Goal: Obtain resource: Download file/media

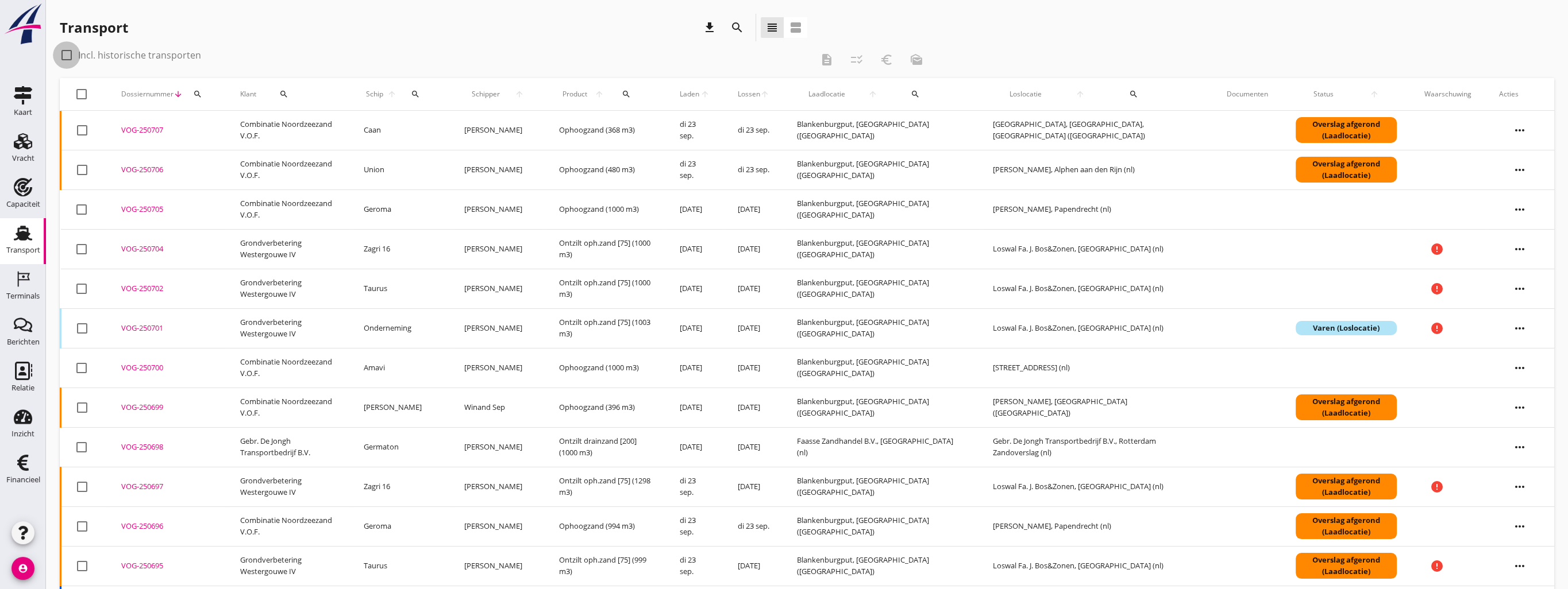
click at [66, 57] on div at bounding box center [66, 55] width 19 height 19
checkbox input "true"
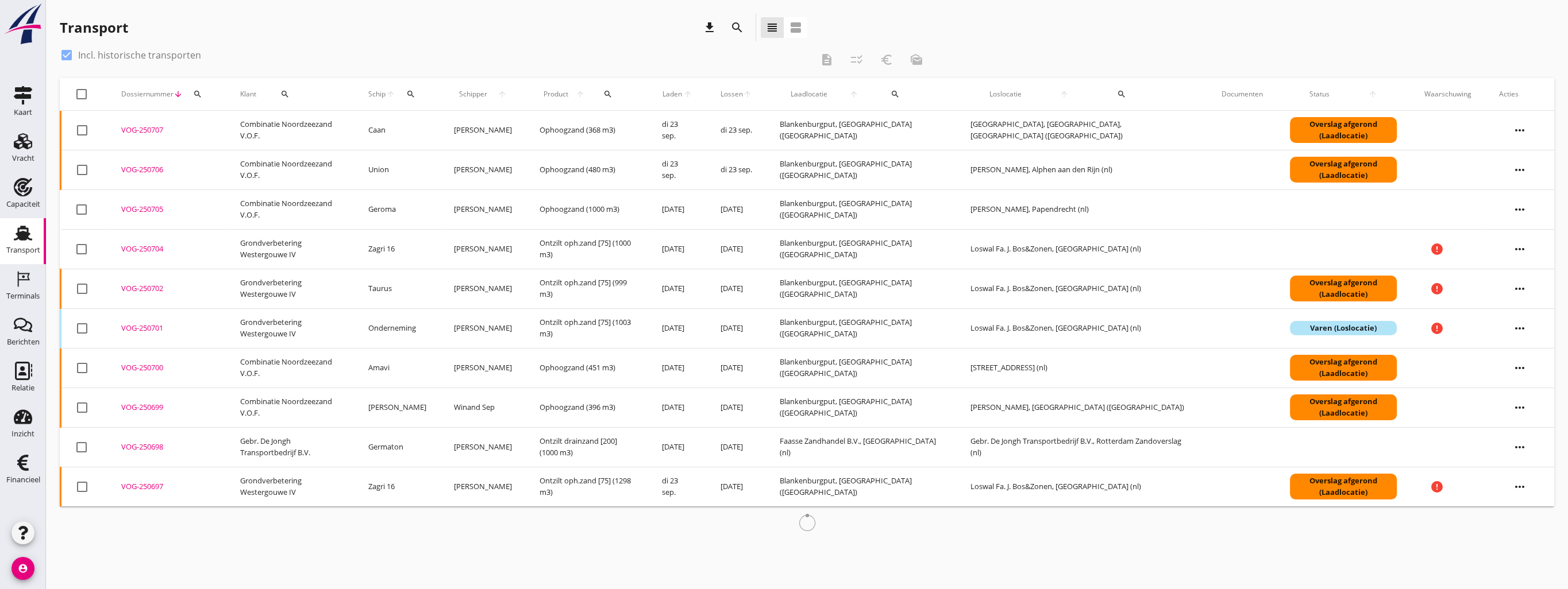
click at [730, 24] on icon "search" at bounding box center [737, 27] width 14 height 14
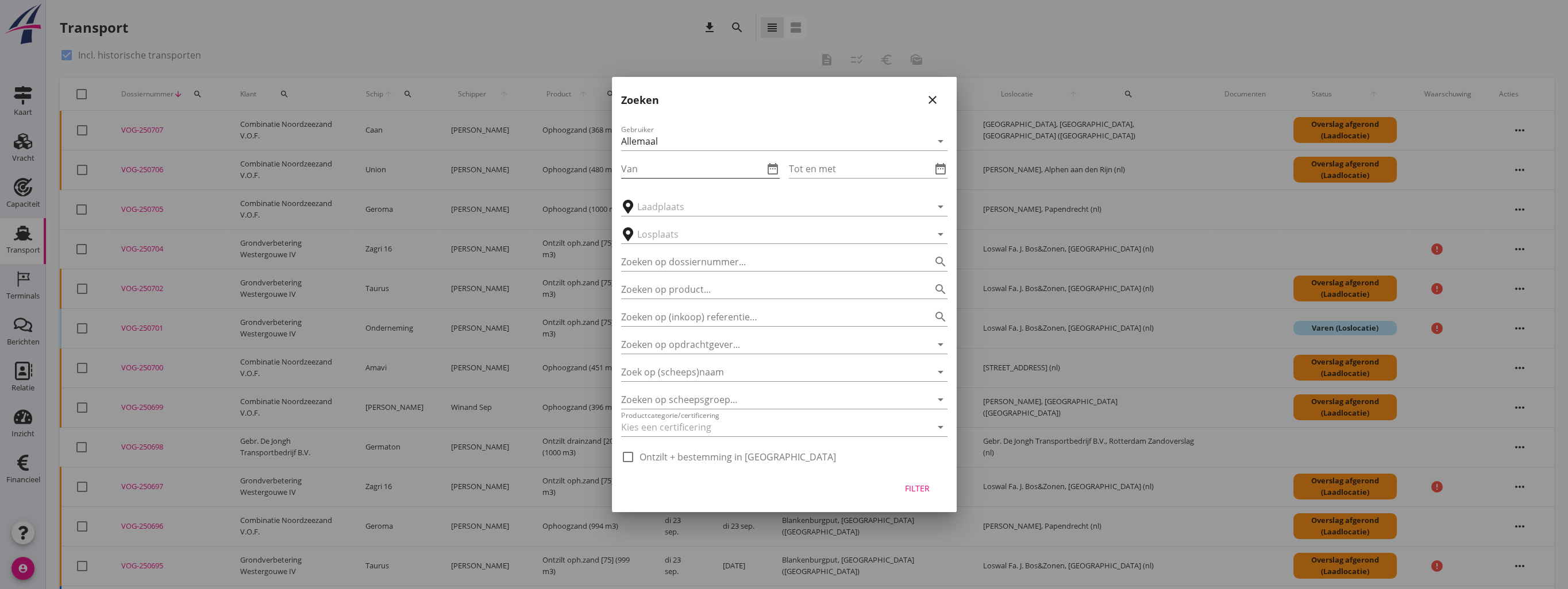
click at [633, 171] on input "Van" at bounding box center [692, 169] width 142 height 18
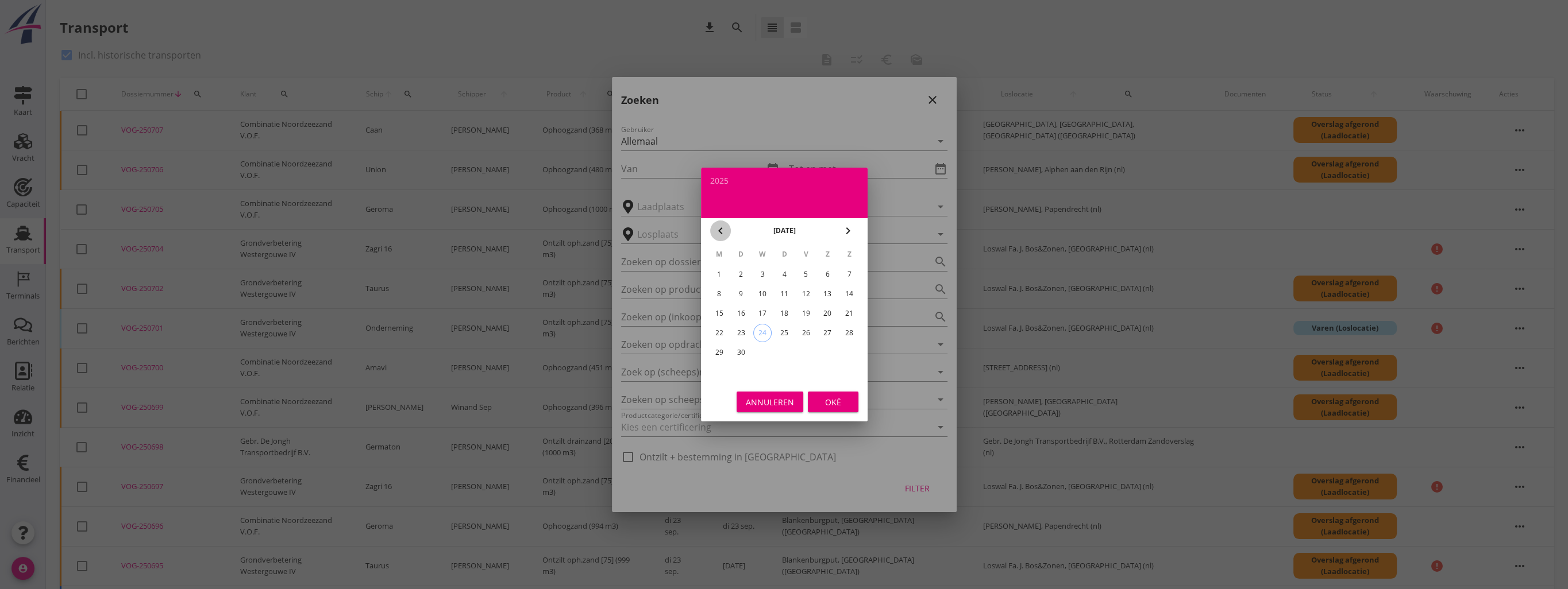
click at [714, 231] on icon "chevron_left" at bounding box center [720, 231] width 14 height 14
click at [850, 275] on div "1" at bounding box center [849, 274] width 18 height 18
type input "[DATE]"
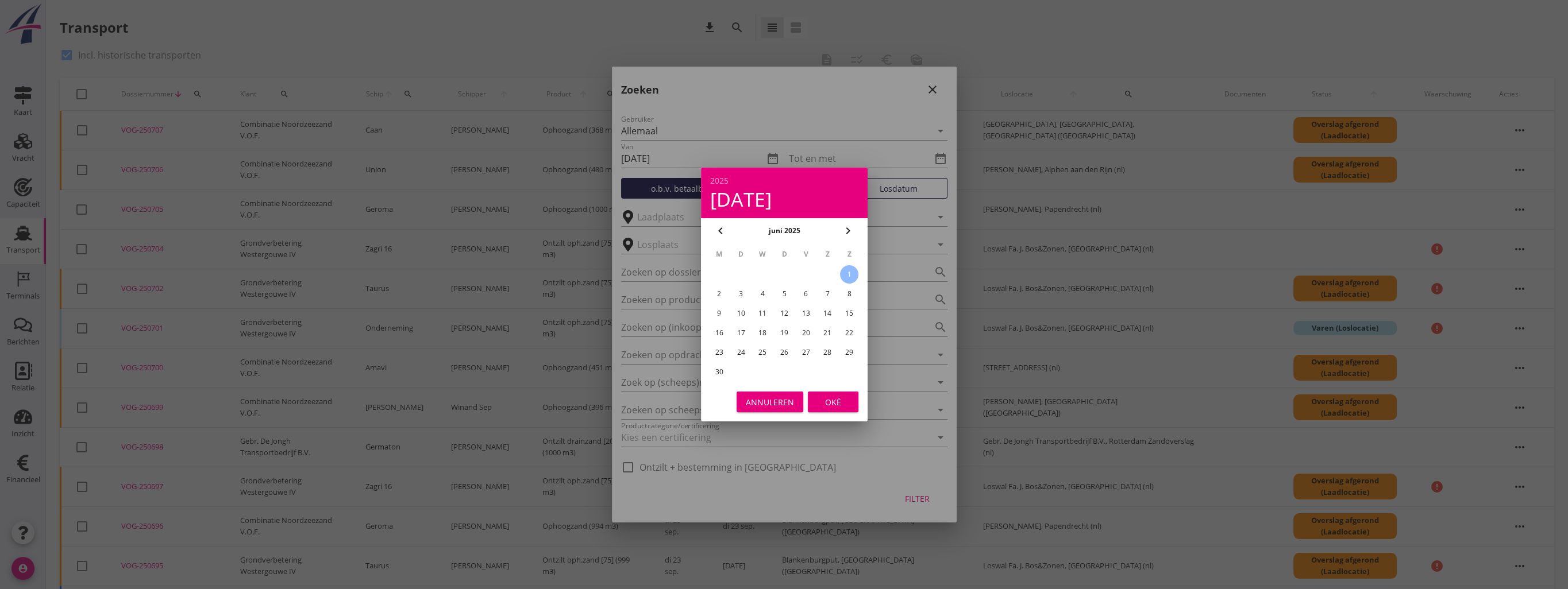
click at [833, 405] on div "Oké" at bounding box center [833, 402] width 32 height 12
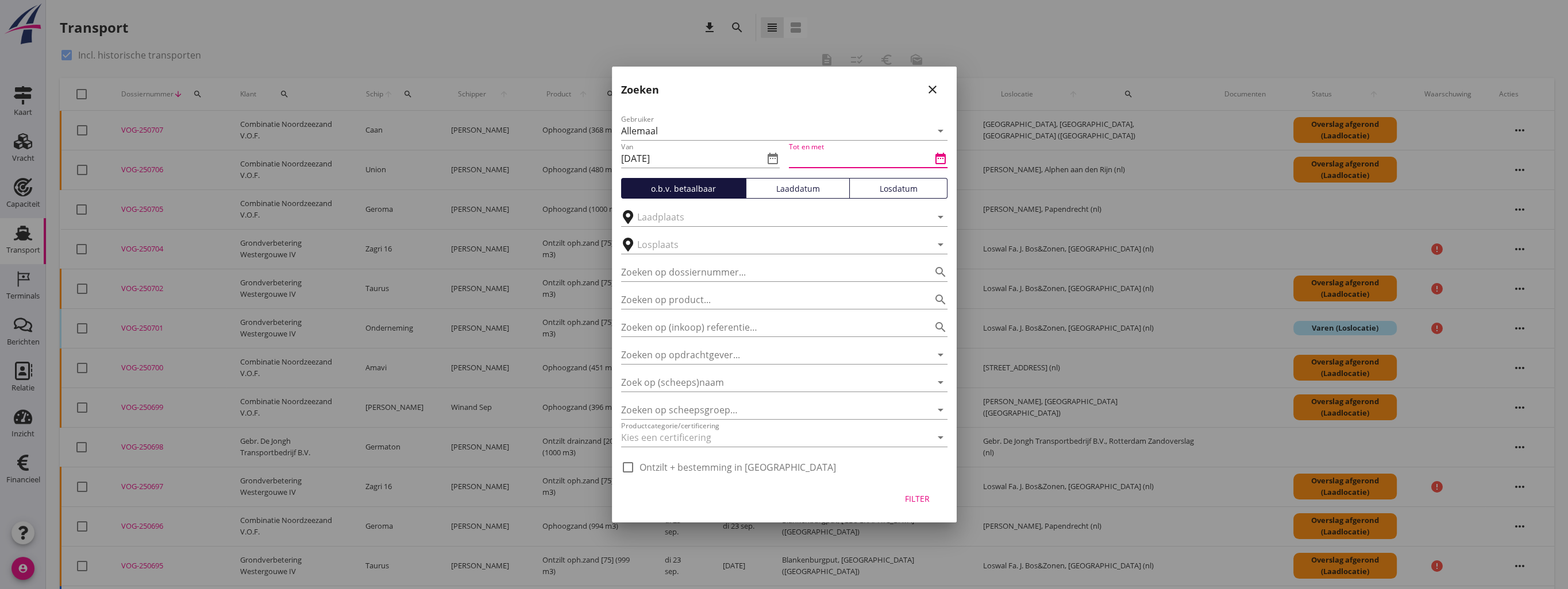
click at [846, 160] on input "Tot en met" at bounding box center [860, 158] width 142 height 18
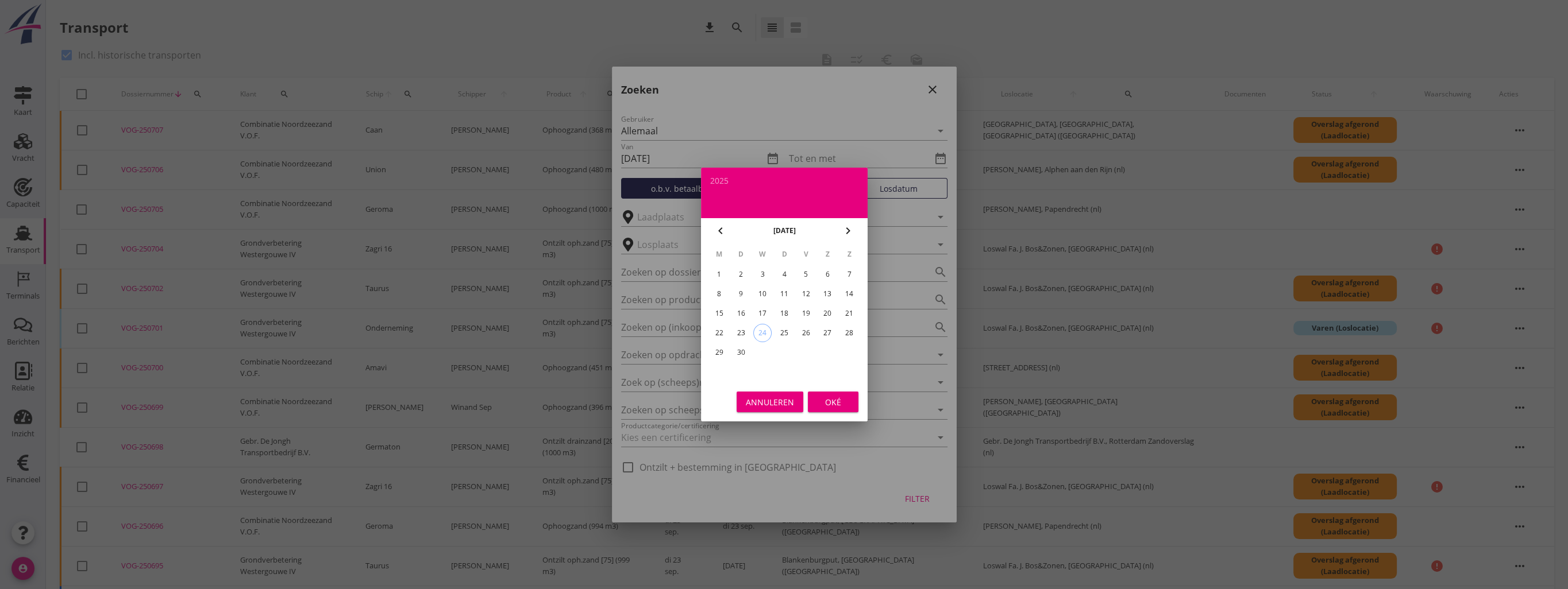
click at [718, 229] on icon "chevron_left" at bounding box center [720, 231] width 14 height 14
click at [718, 229] on icon "chevron_left" at bounding box center [720, 231] width 14 height 14
click at [719, 371] on div "30" at bounding box center [719, 372] width 18 height 18
type input "[DATE]"
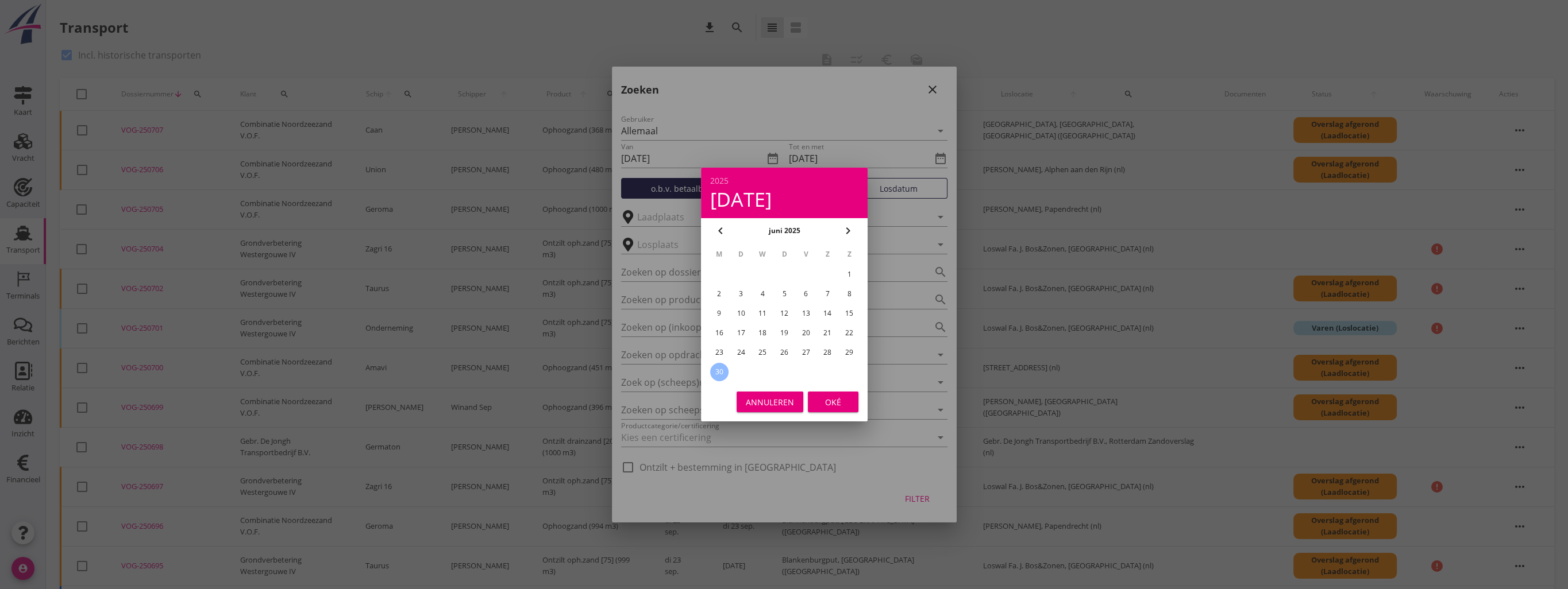
click at [835, 401] on div "Oké" at bounding box center [833, 402] width 32 height 12
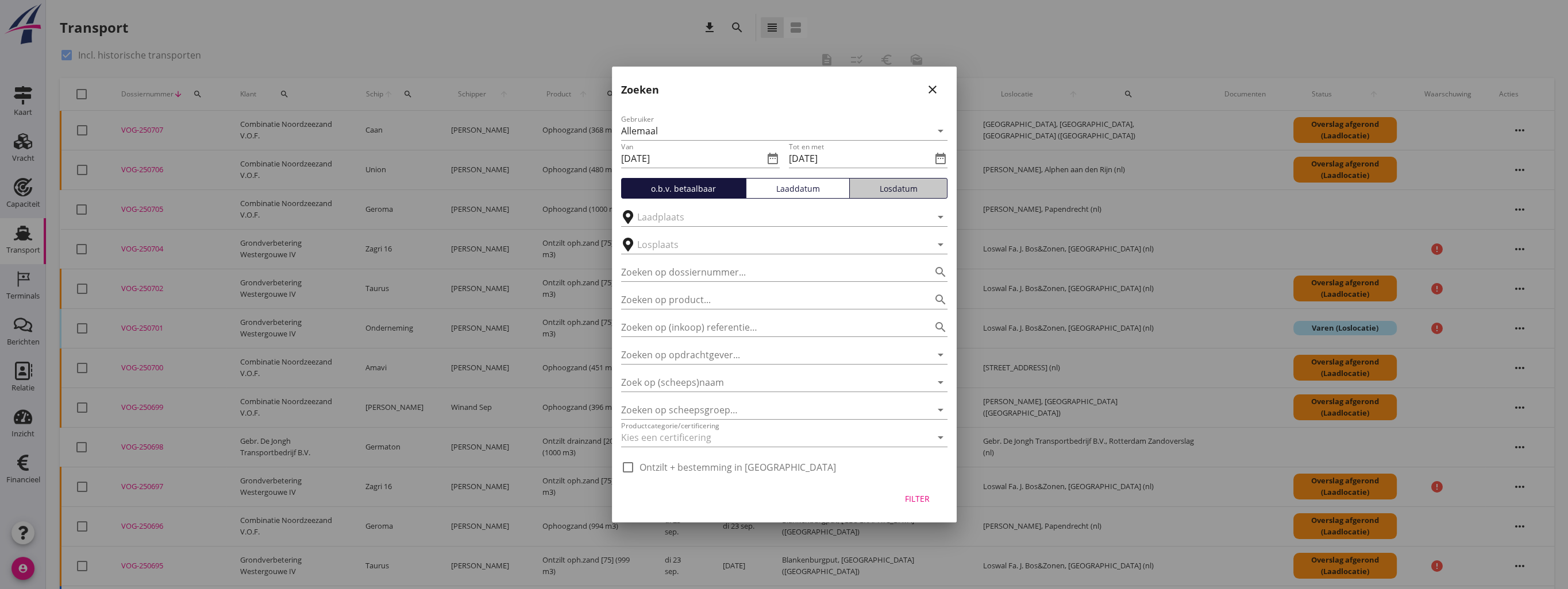
click at [898, 192] on div "Losdatum" at bounding box center [898, 189] width 88 height 12
click at [924, 500] on div "Filter" at bounding box center [917, 499] width 32 height 12
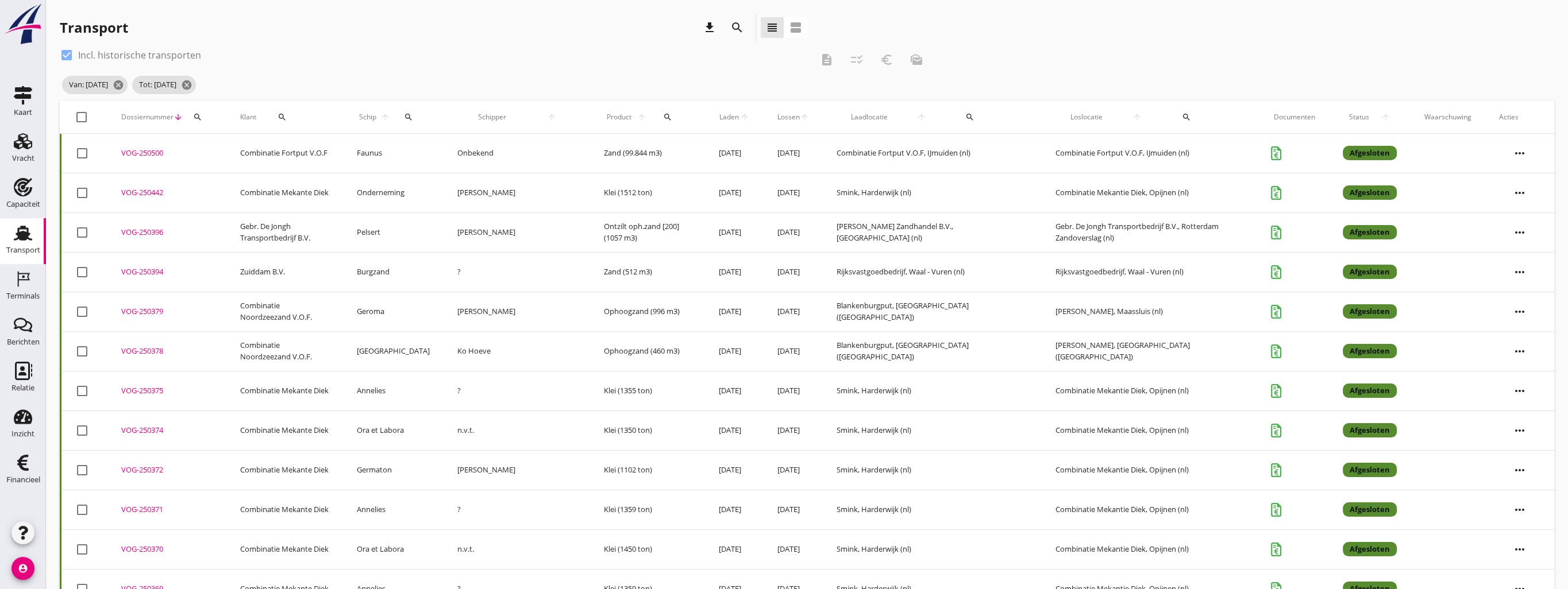
click at [80, 118] on div at bounding box center [82, 117] width 19 height 19
checkbox input "true"
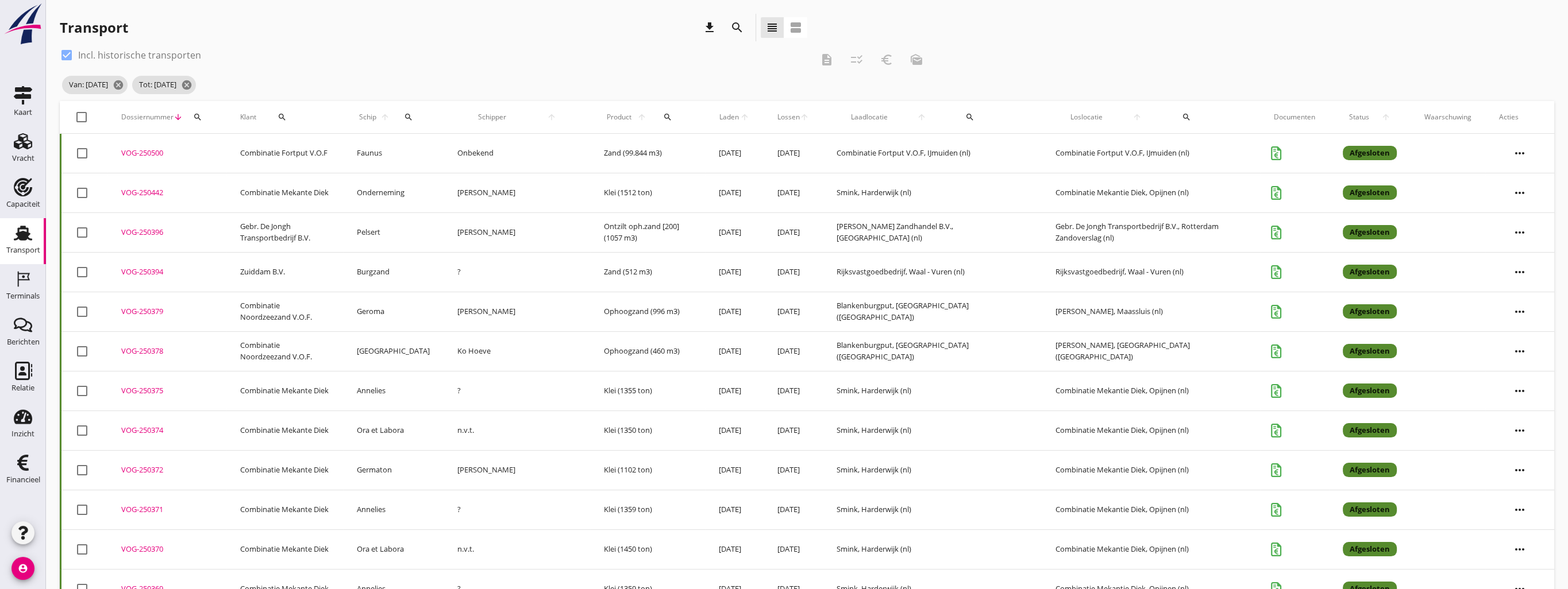
checkbox input "true"
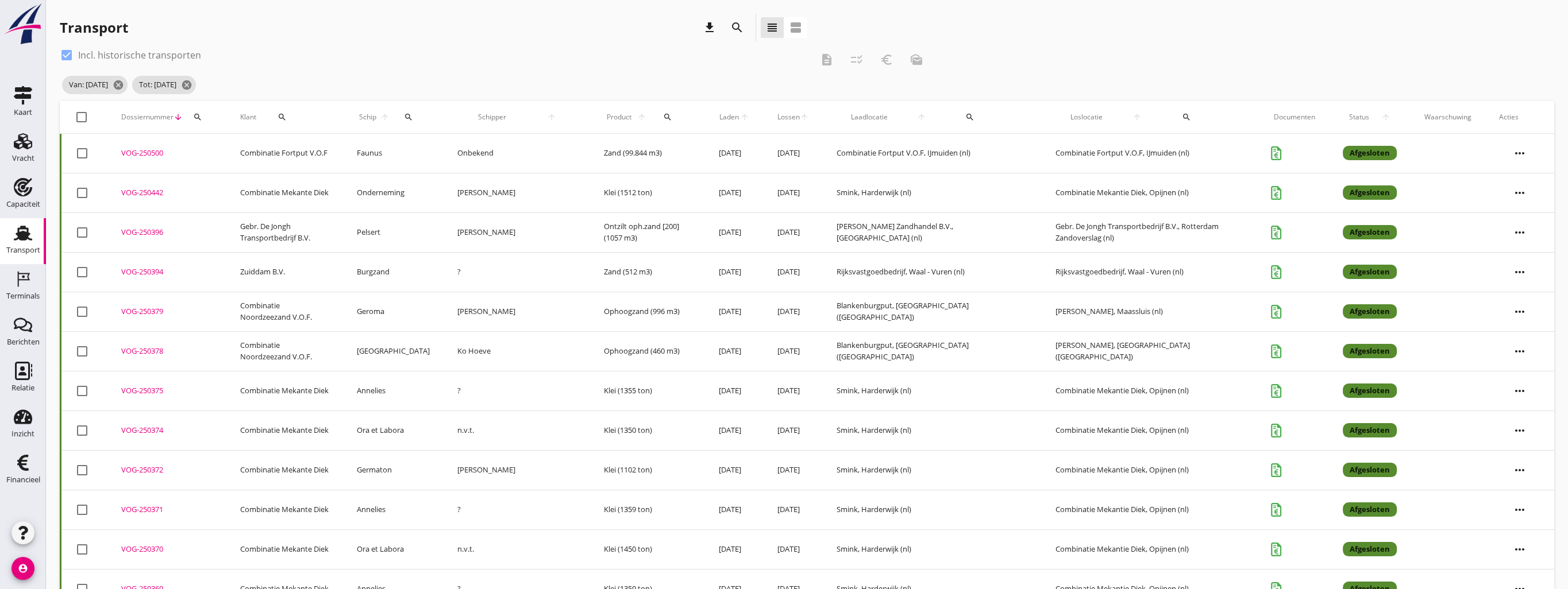
checkbox input "true"
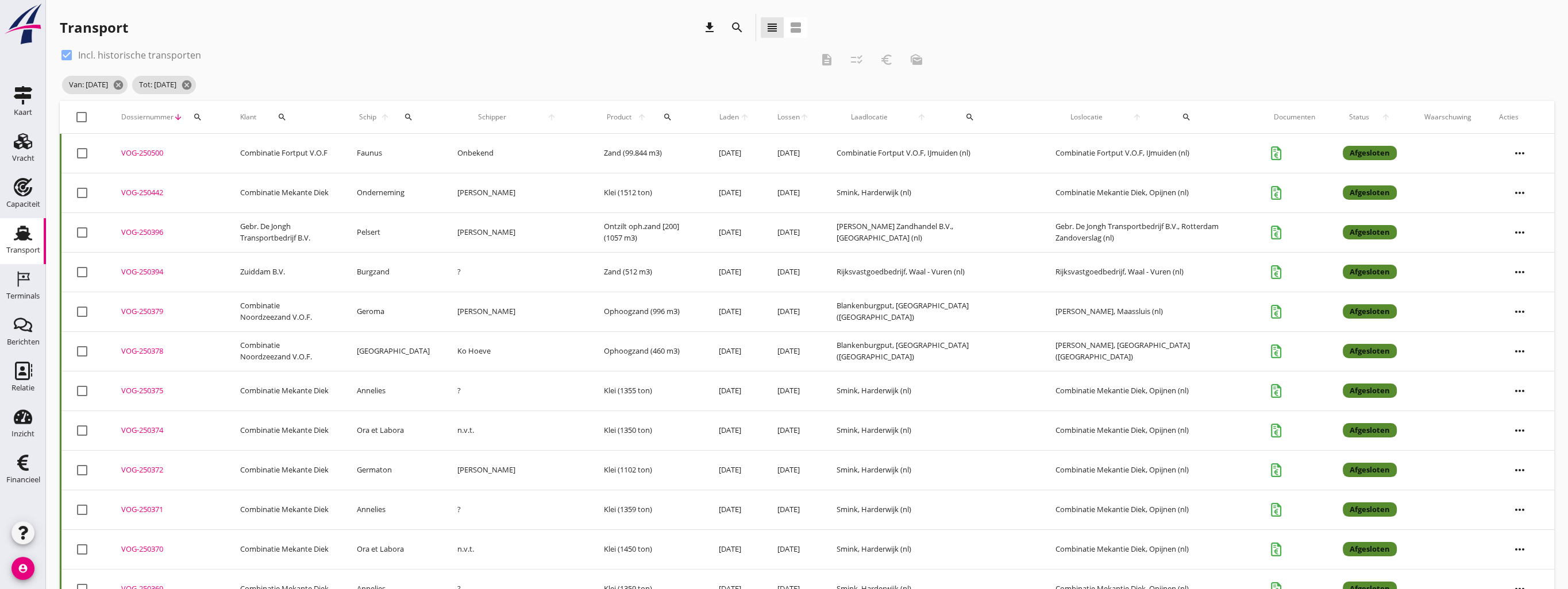
checkbox input "true"
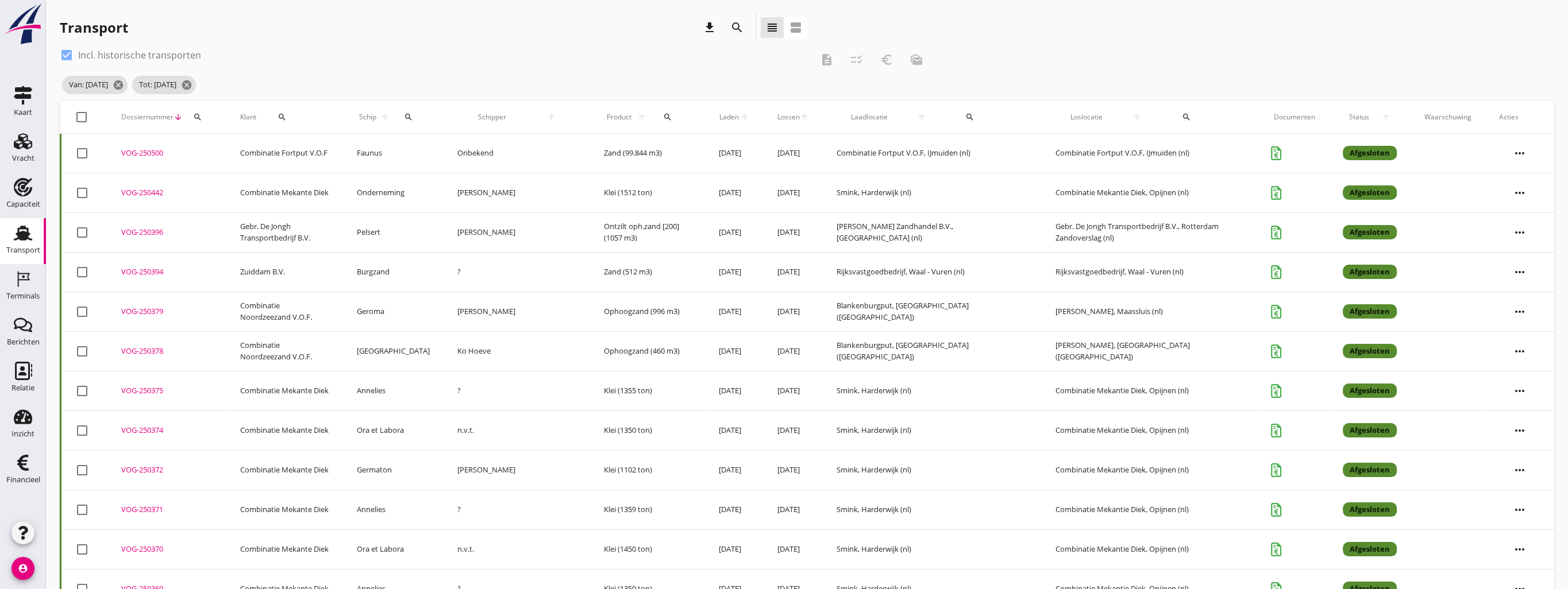
checkbox input "true"
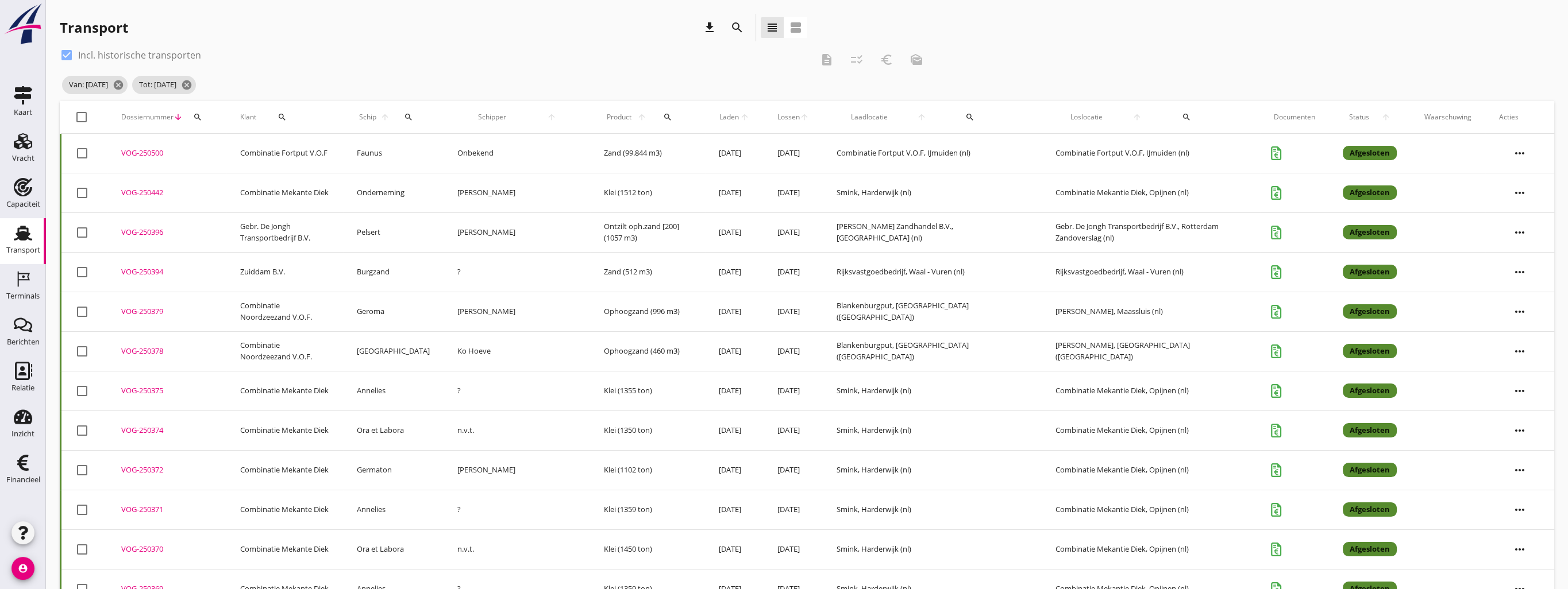
checkbox input "true"
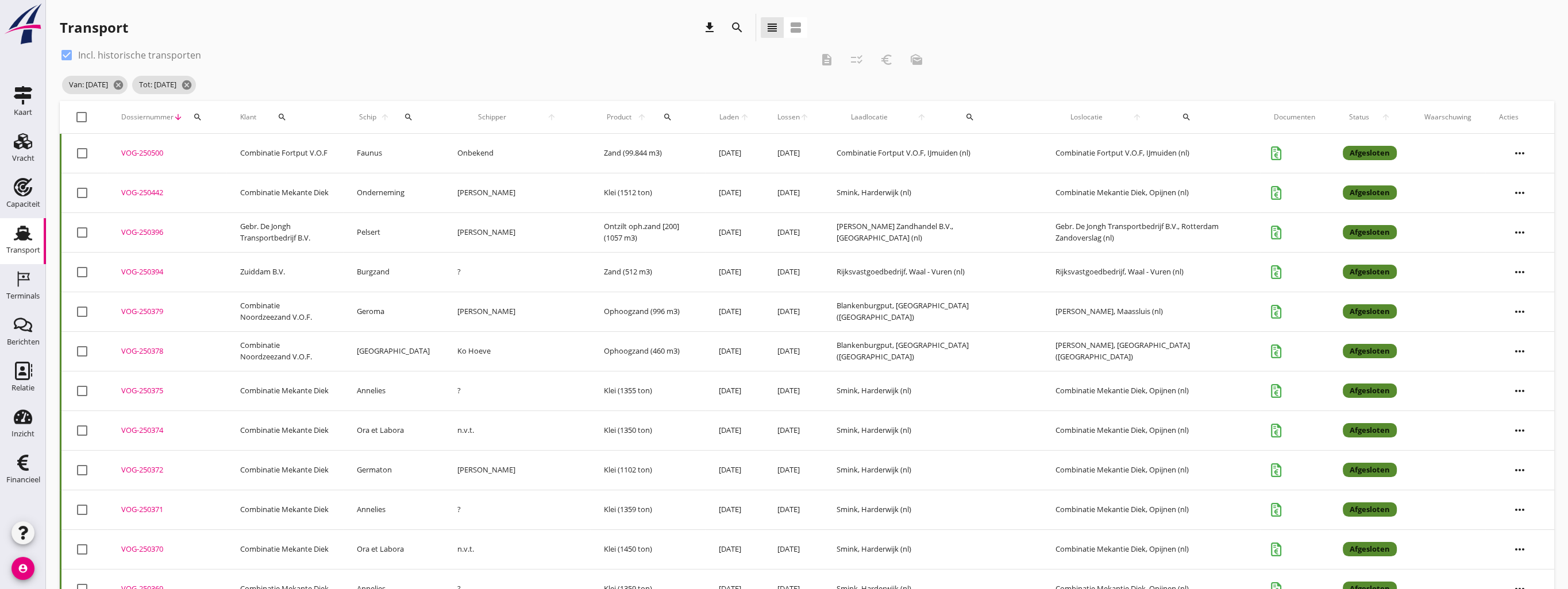
checkbox input "true"
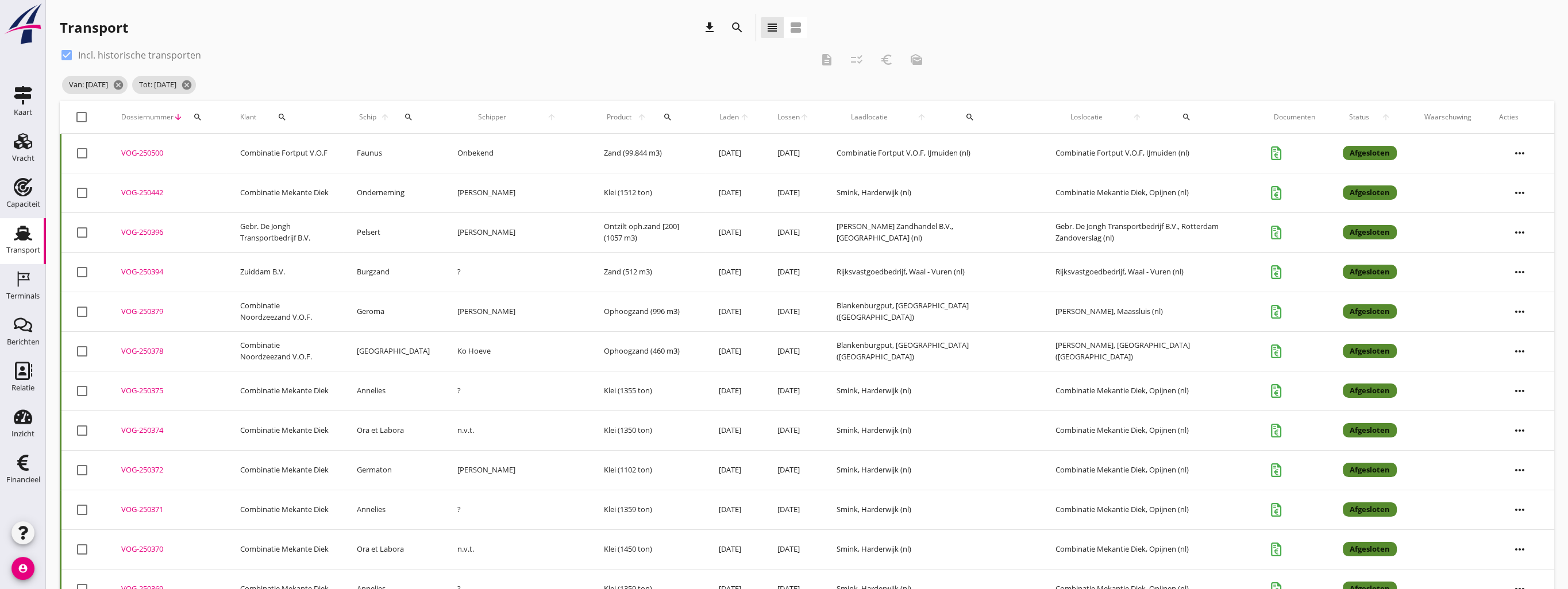
checkbox input "true"
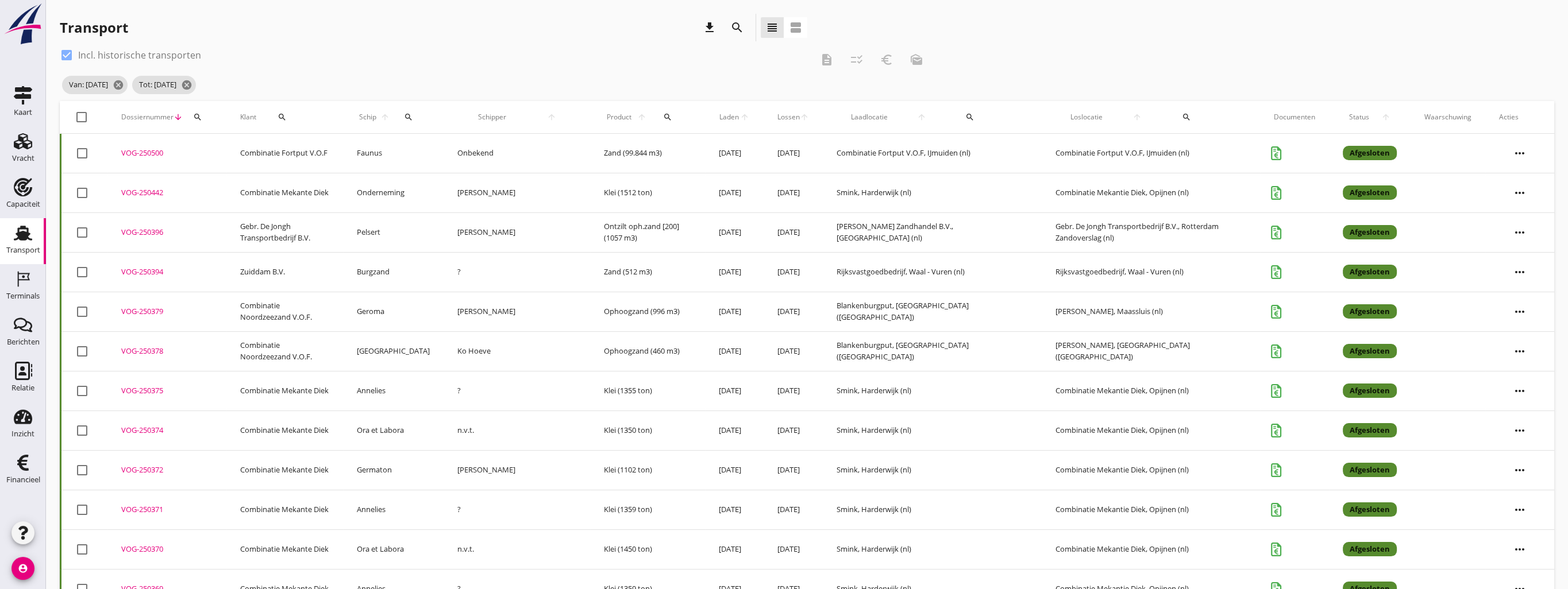
checkbox input "true"
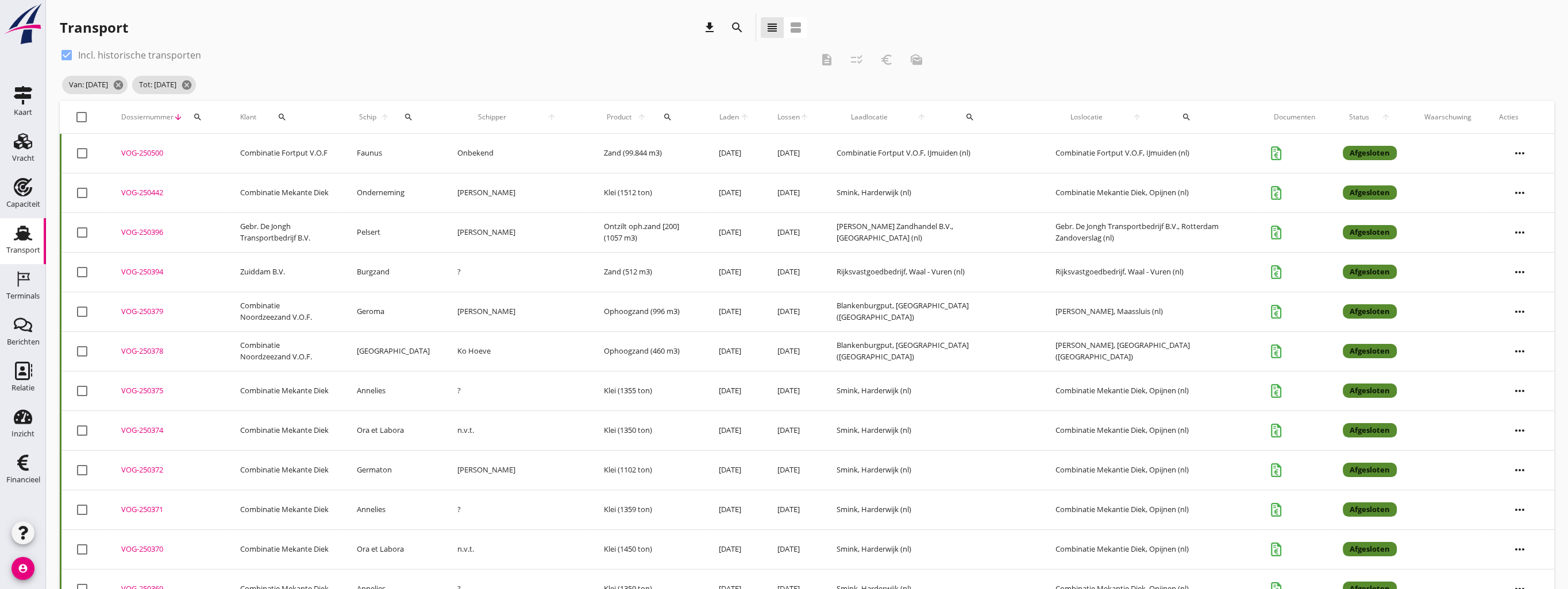
checkbox input "true"
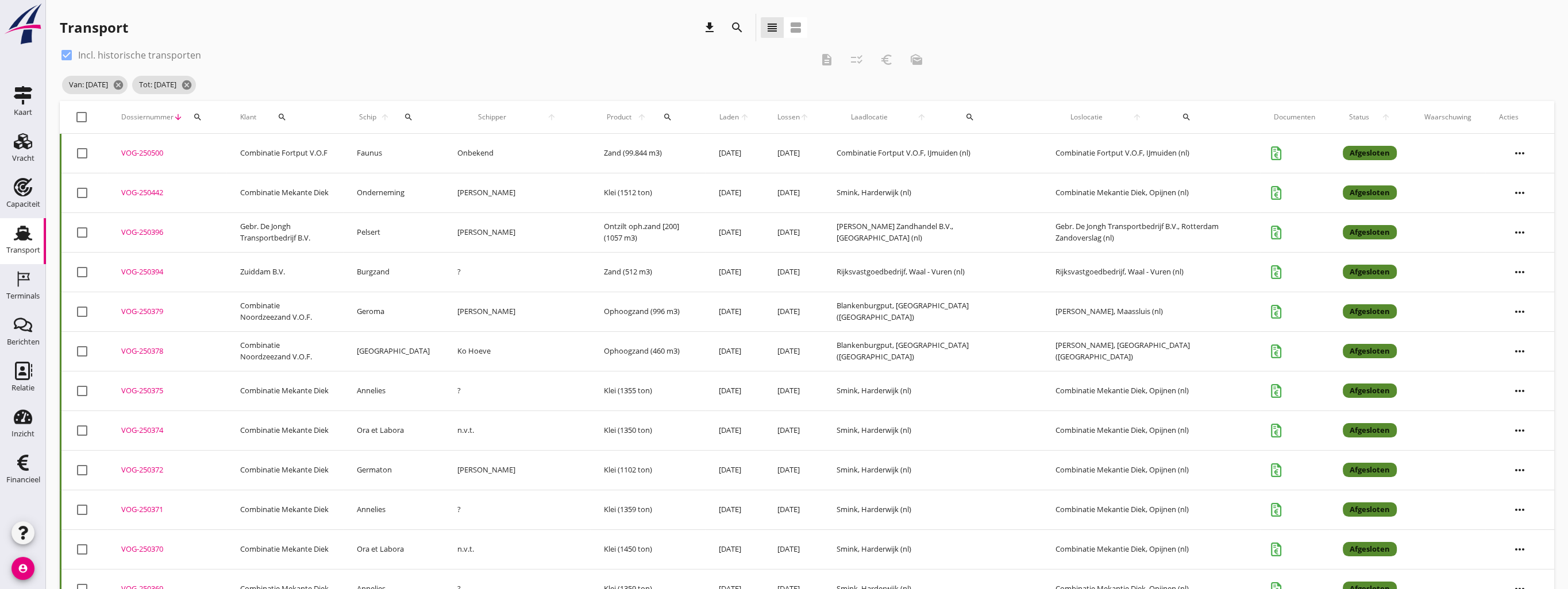
checkbox input "true"
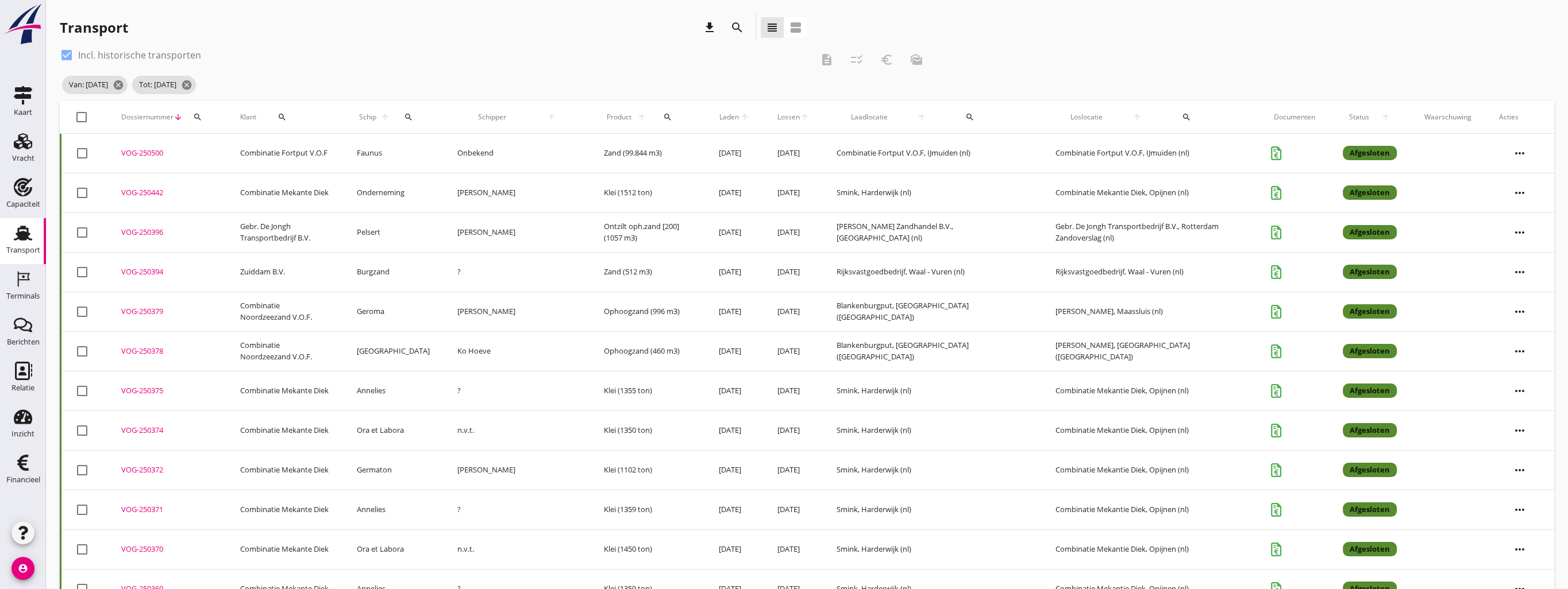
checkbox input "true"
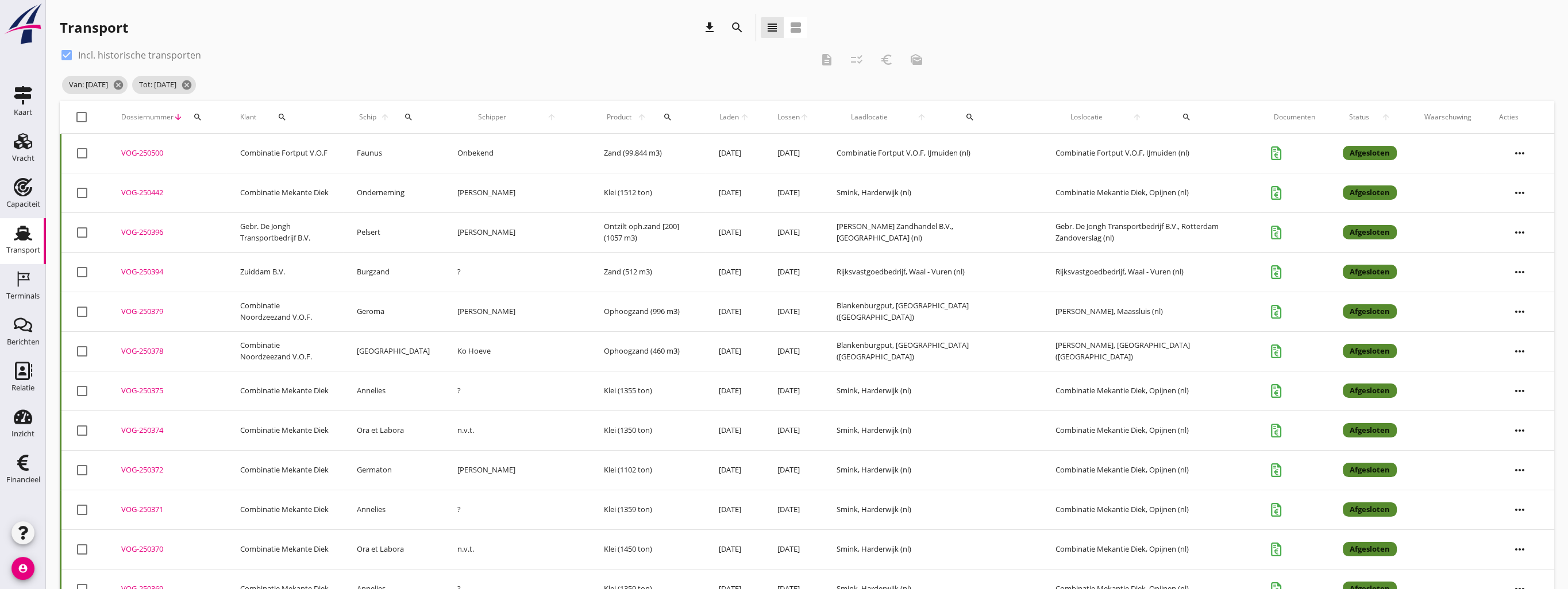
checkbox input "true"
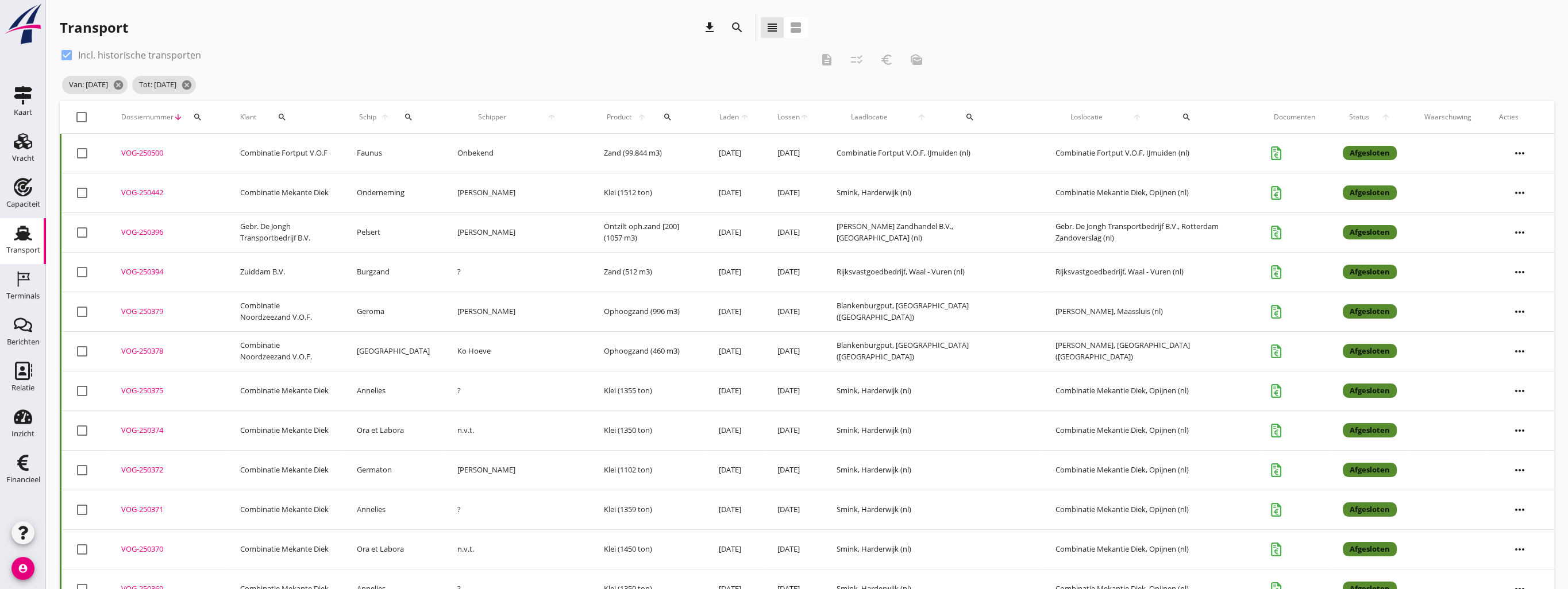
checkbox input "true"
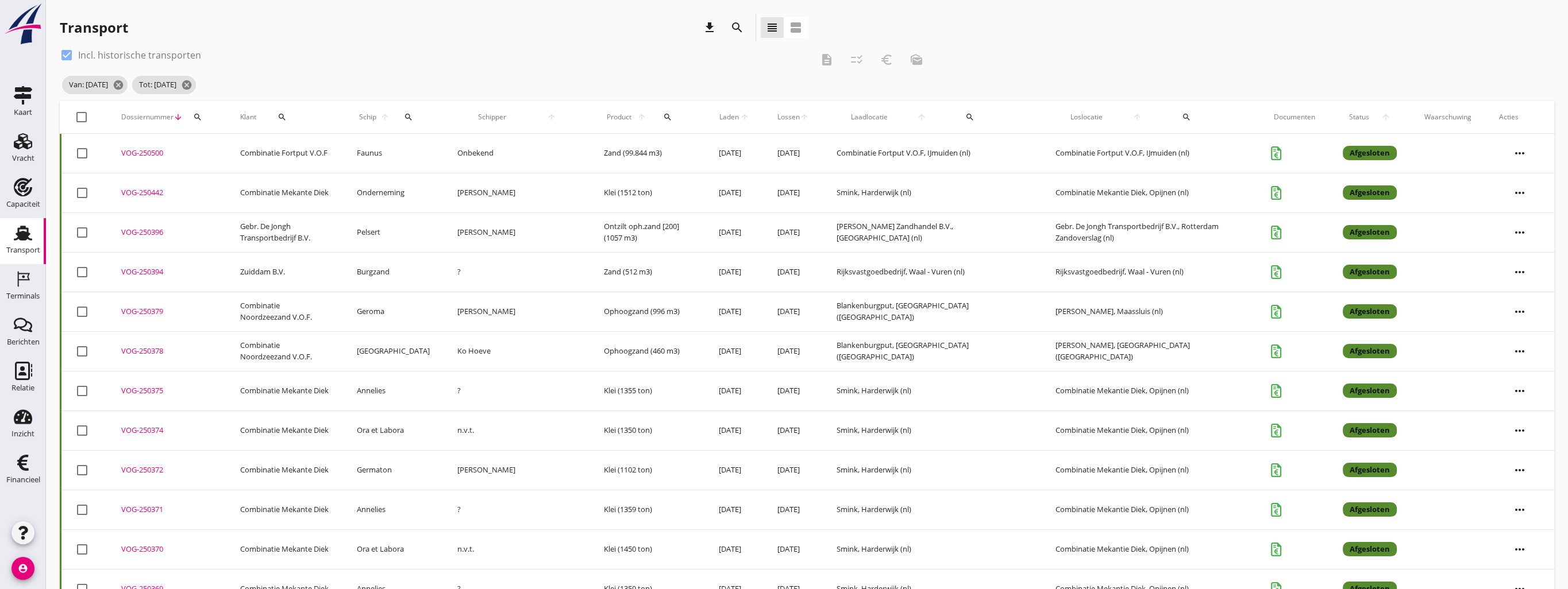
checkbox input "true"
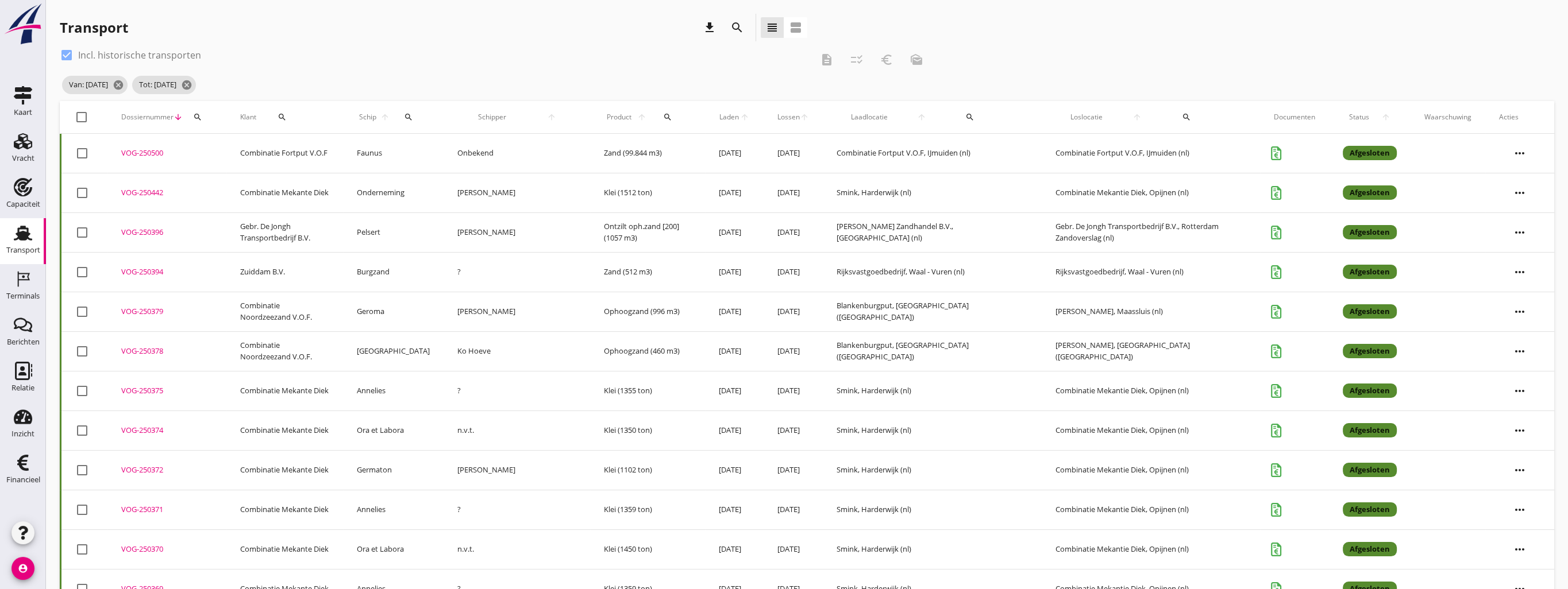
checkbox input "true"
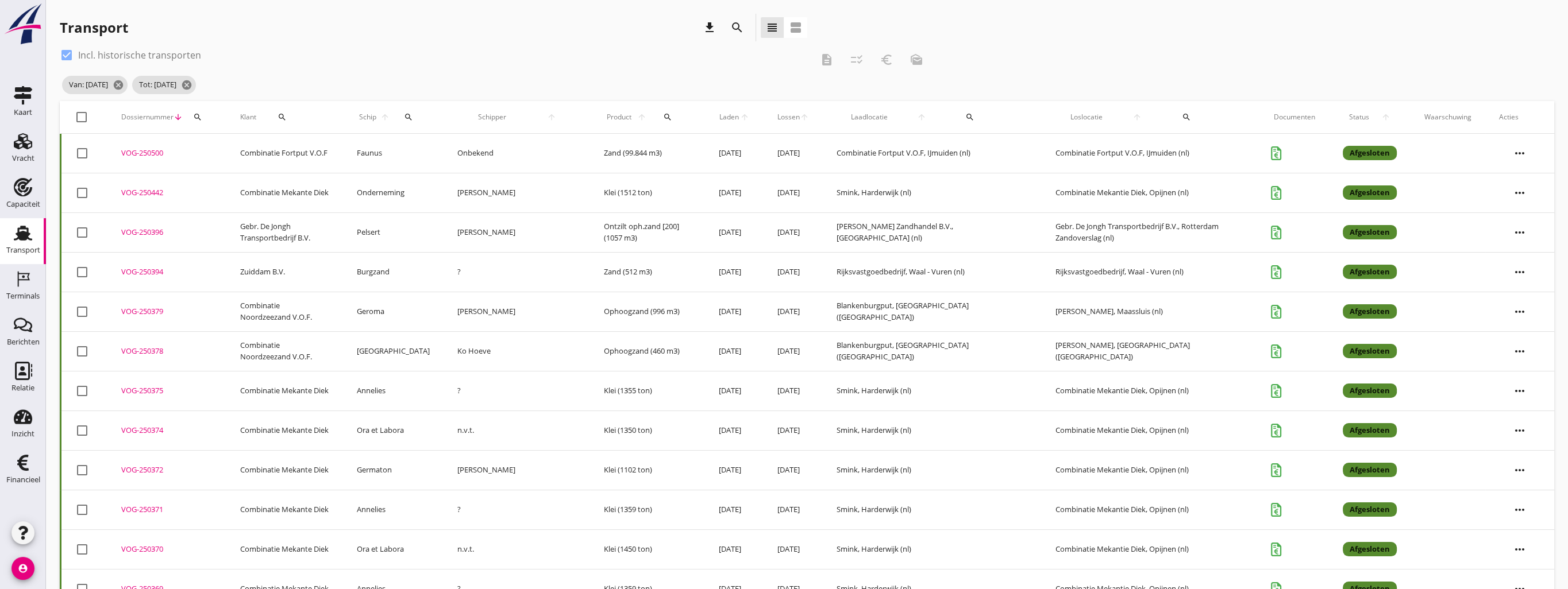
checkbox input "true"
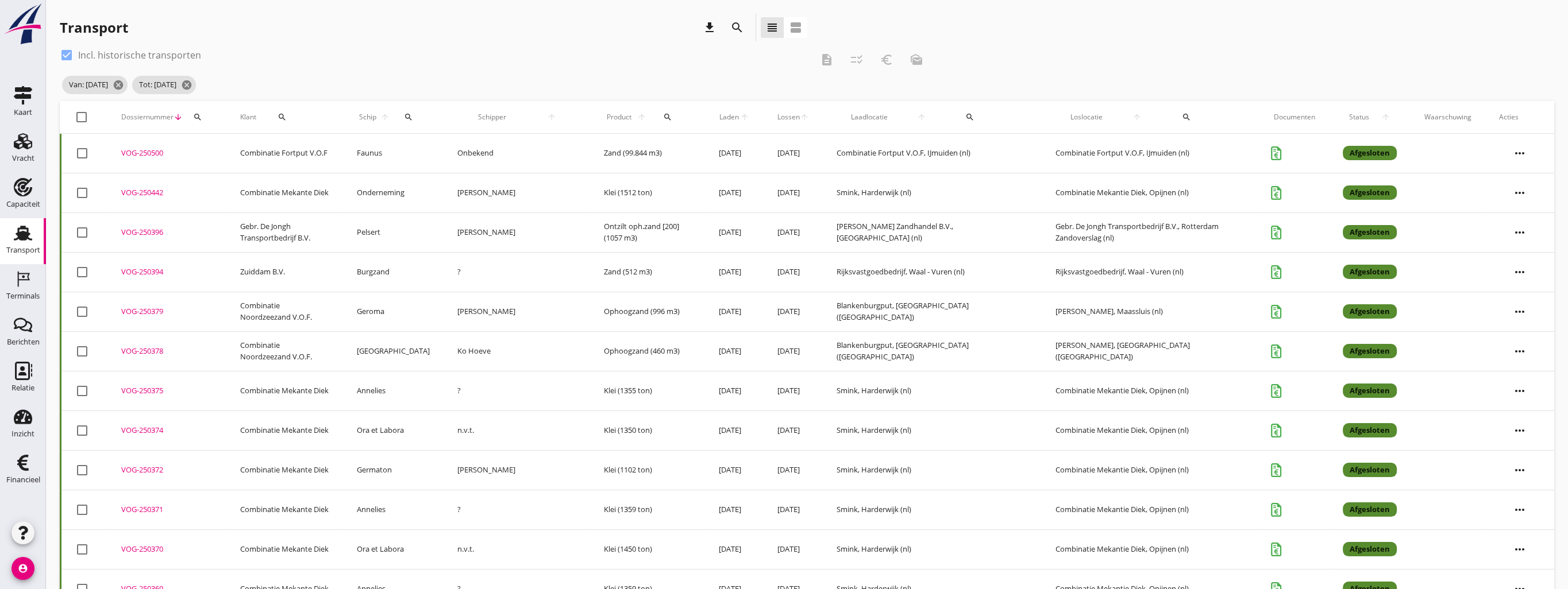
checkbox input "true"
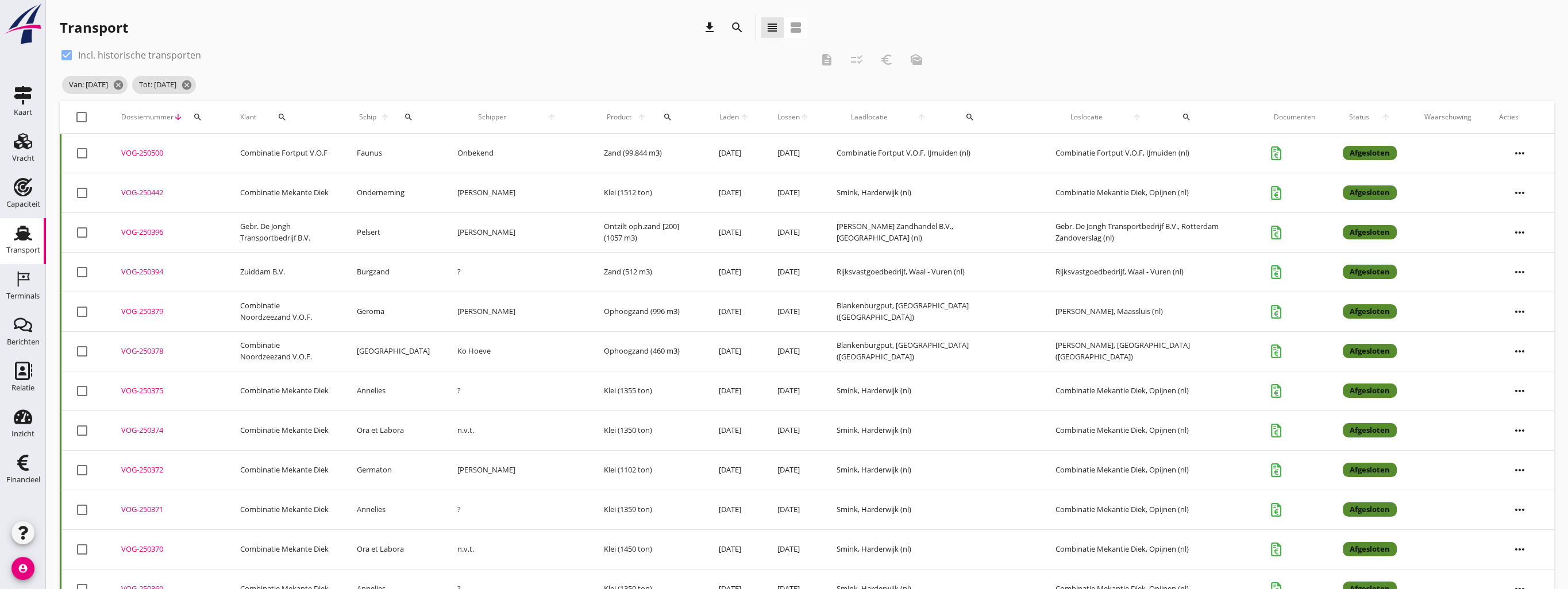
checkbox input "true"
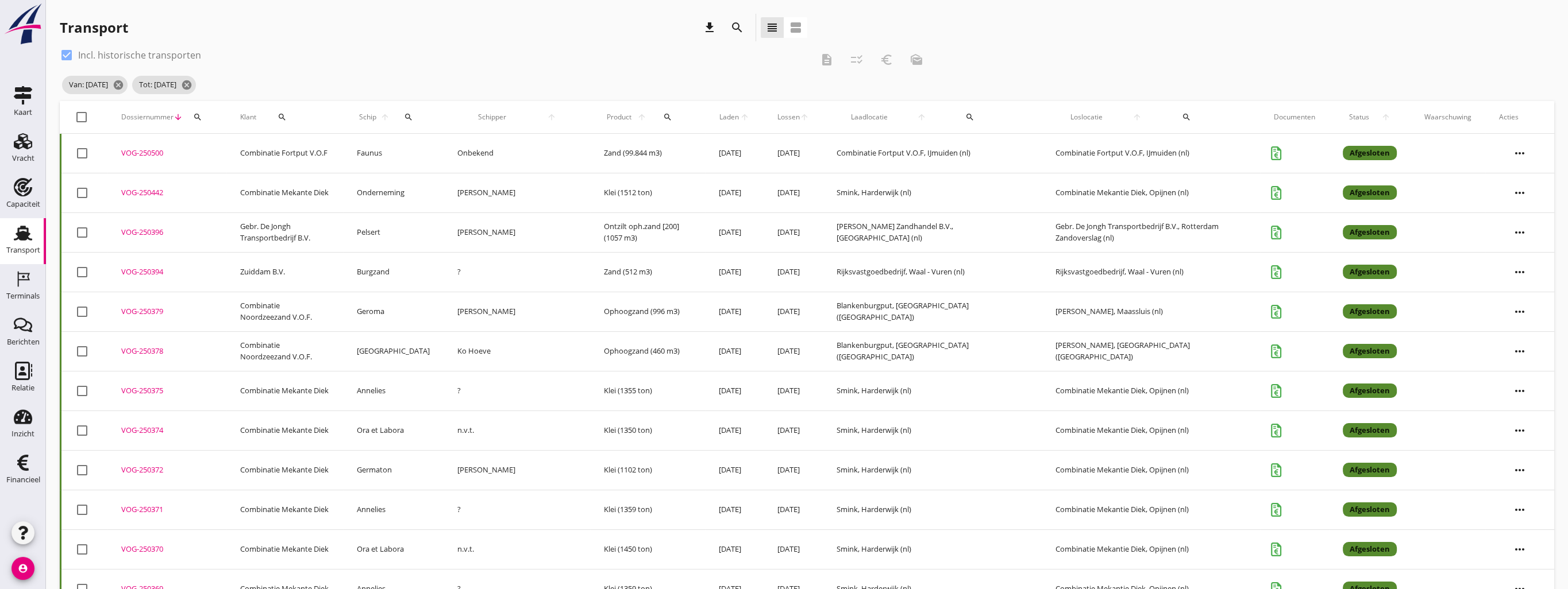
checkbox input "true"
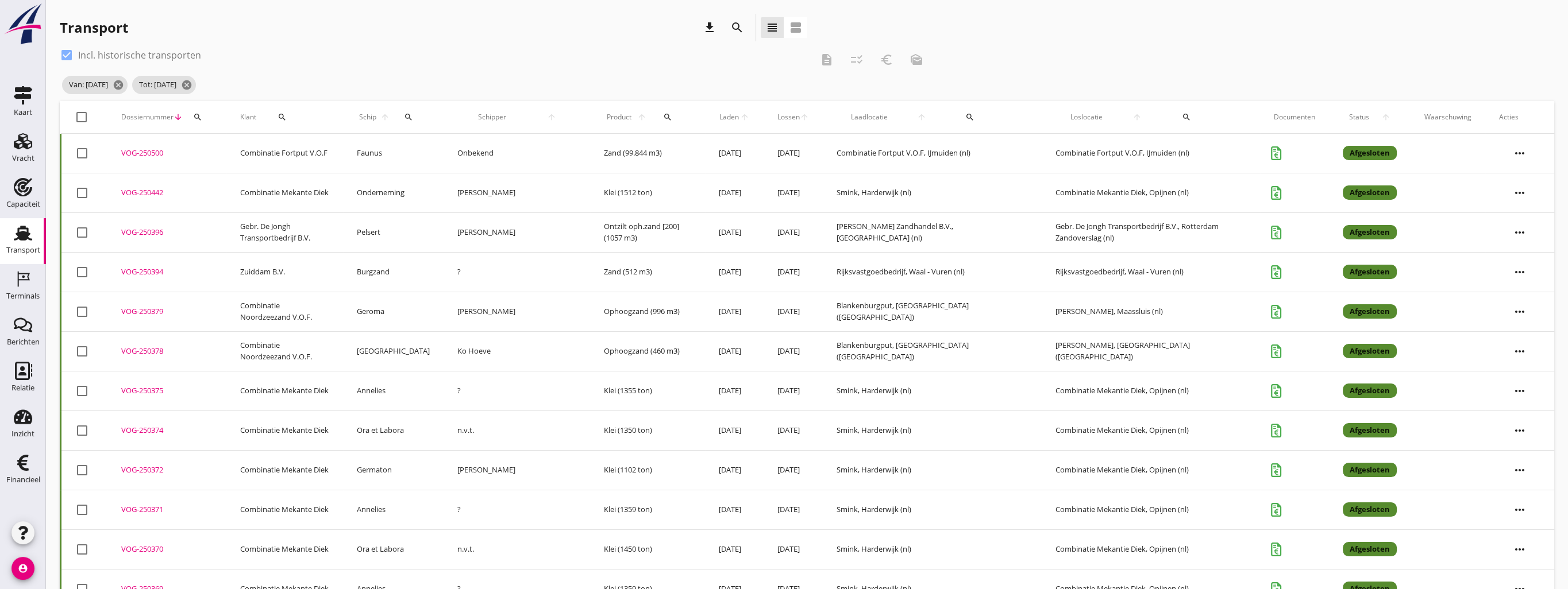
checkbox input "true"
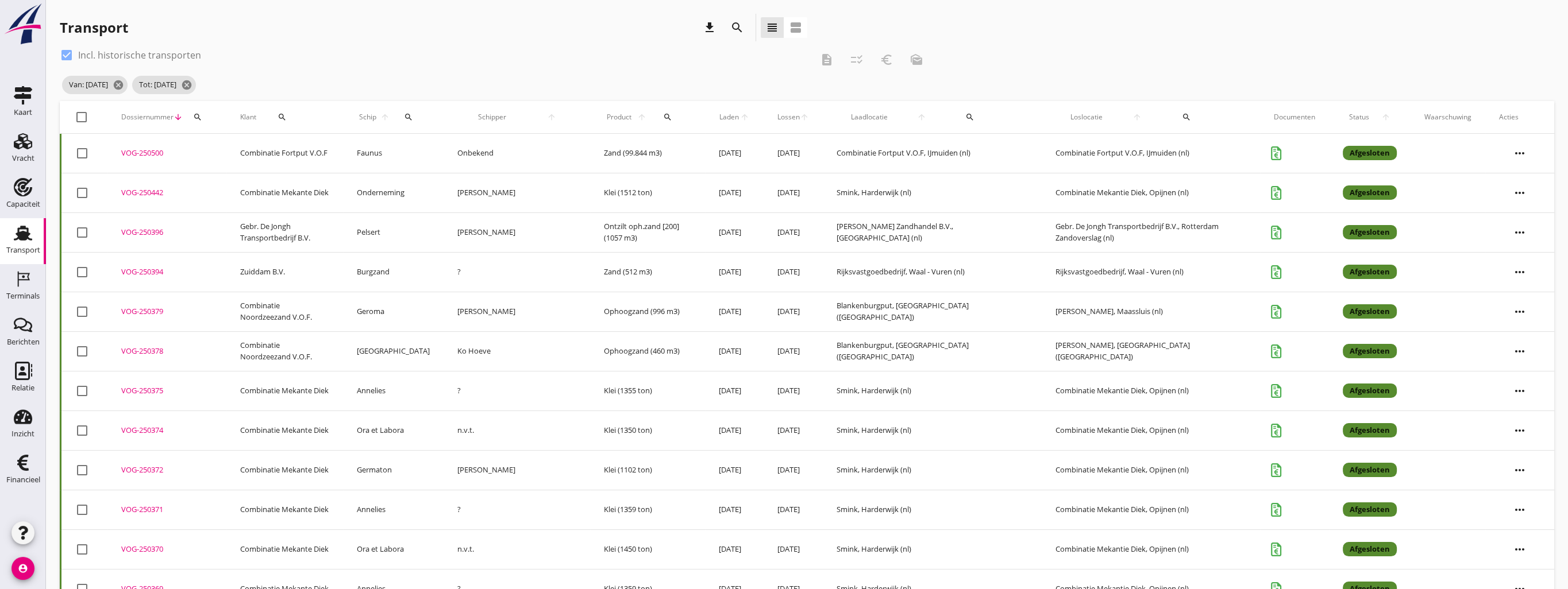
checkbox input "true"
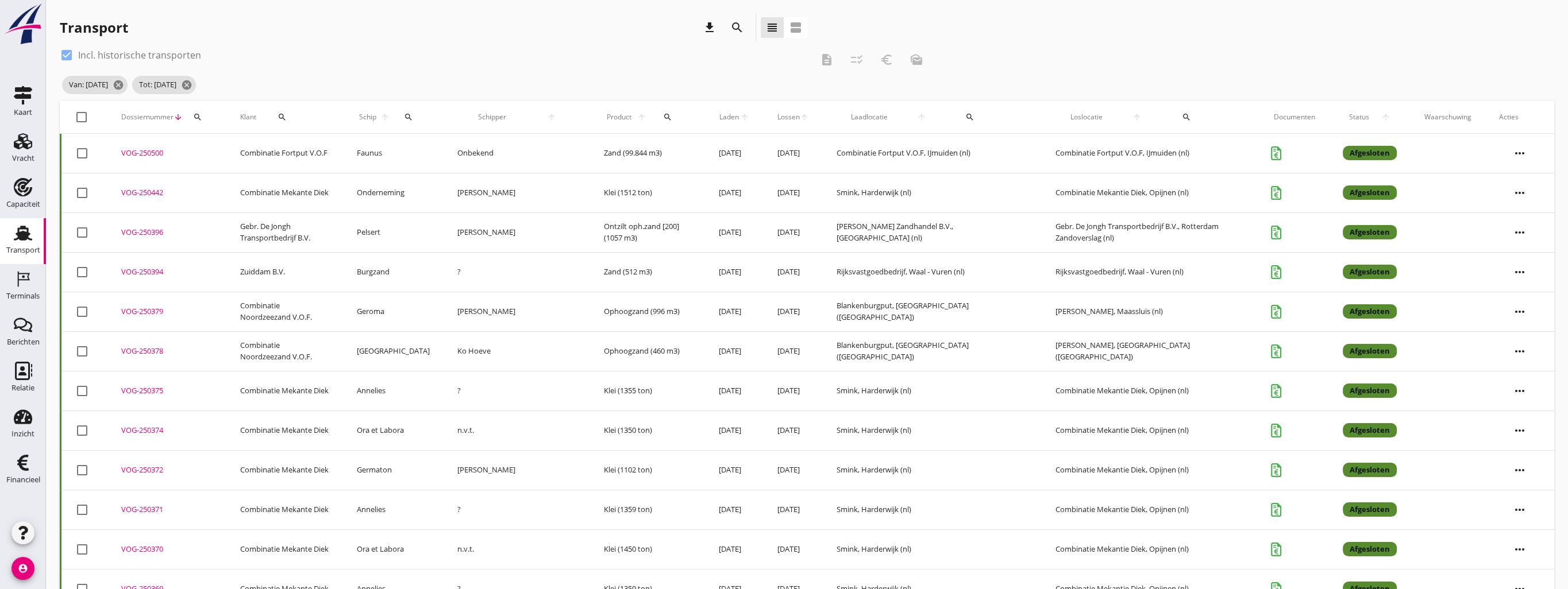
checkbox input "true"
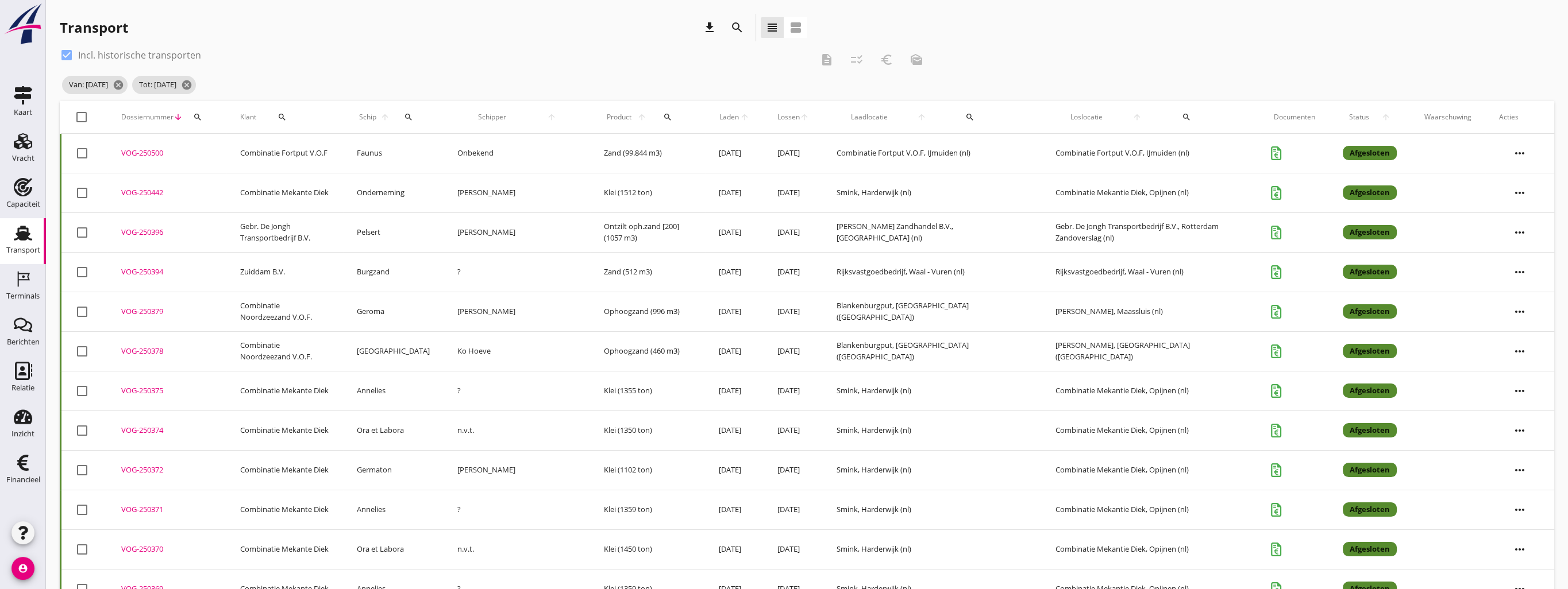
checkbox input "true"
click at [859, 64] on icon "checklist_rtl" at bounding box center [856, 60] width 14 height 14
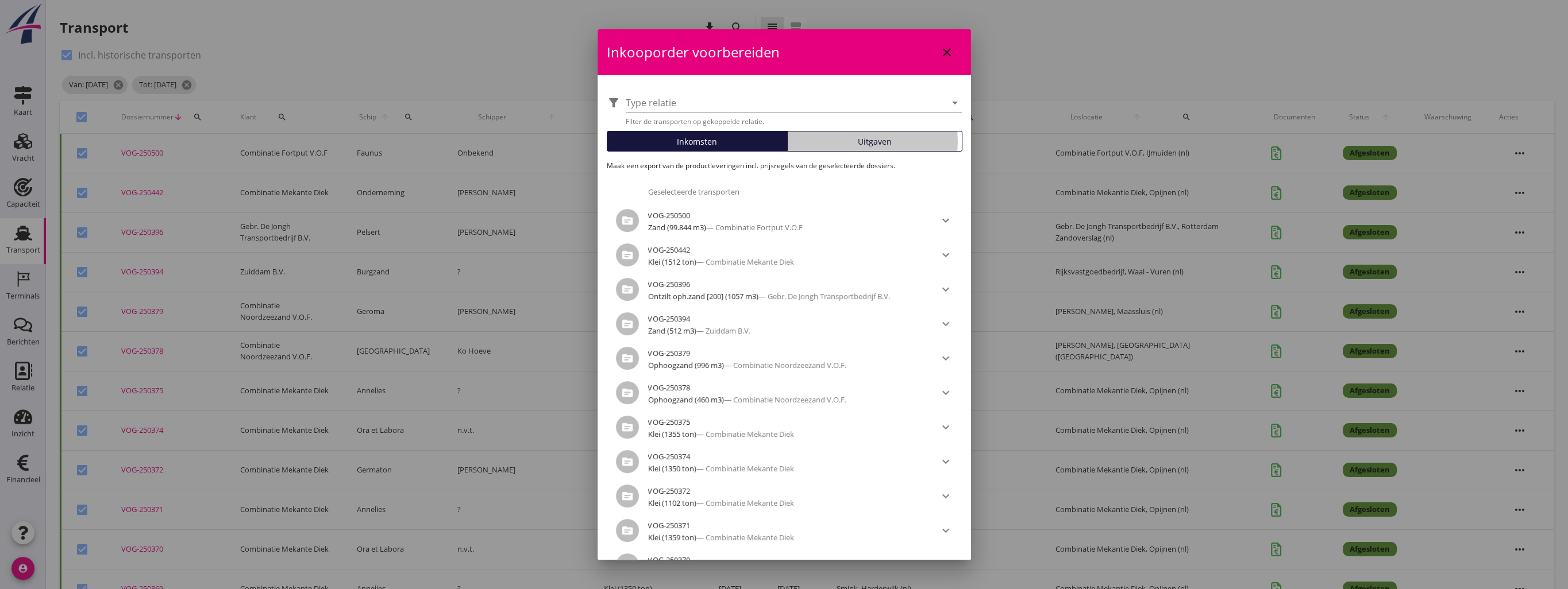
click at [831, 149] on button "Uitgaven" at bounding box center [875, 141] width 175 height 21
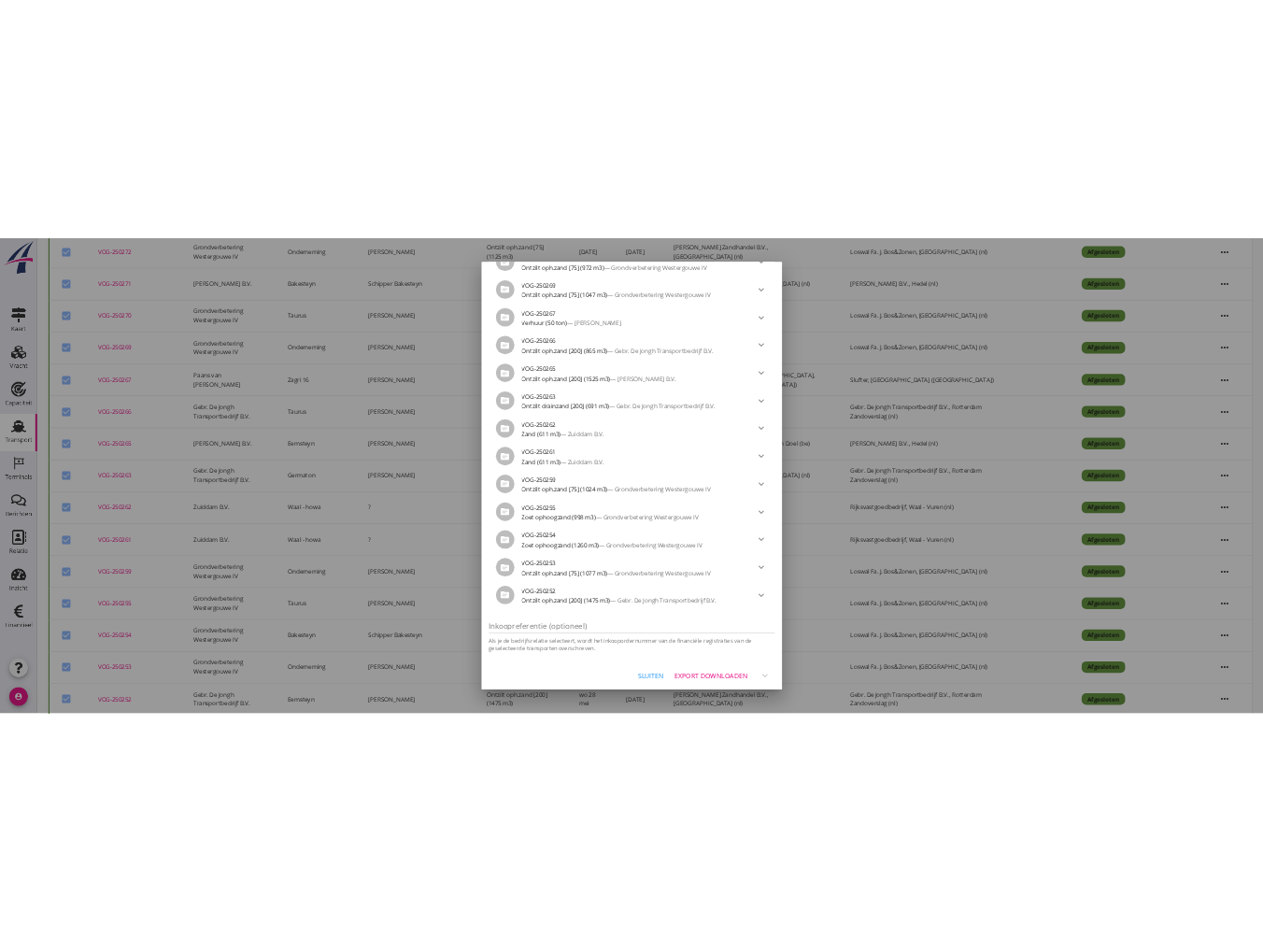
scroll to position [6671, 0]
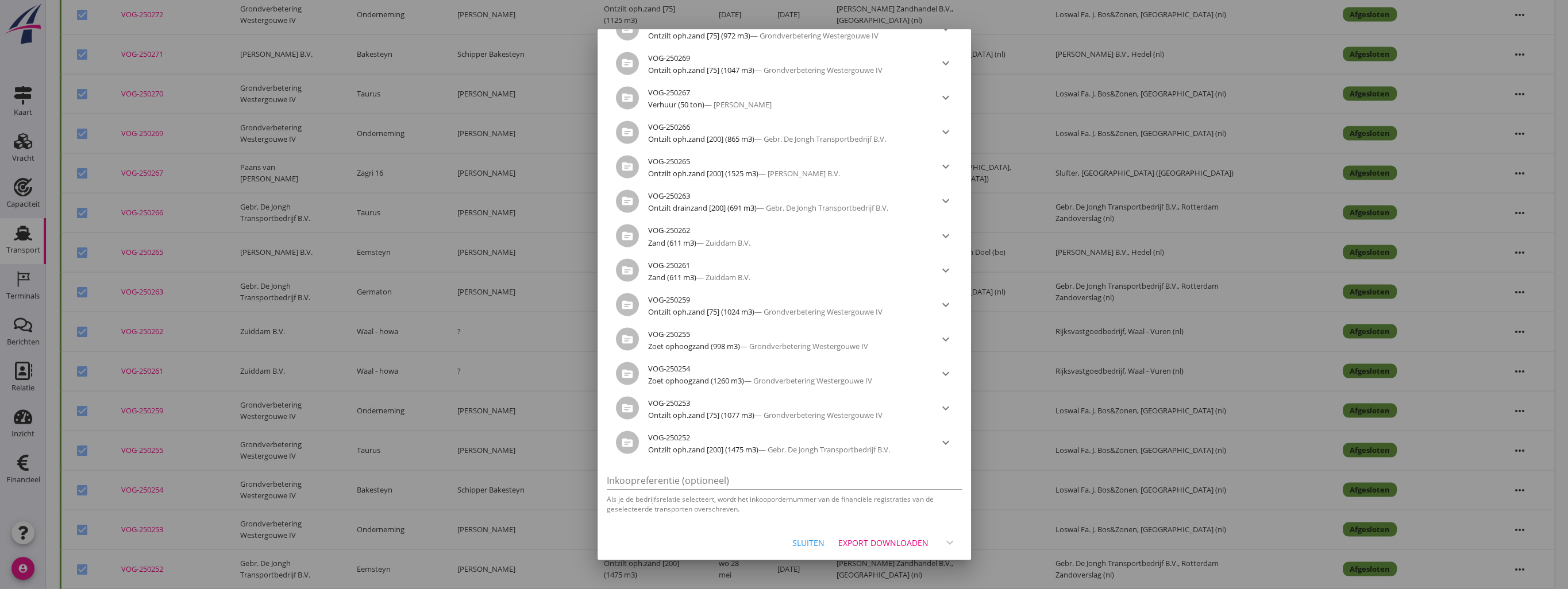
click at [880, 545] on div "Export downloaden" at bounding box center [883, 543] width 90 height 12
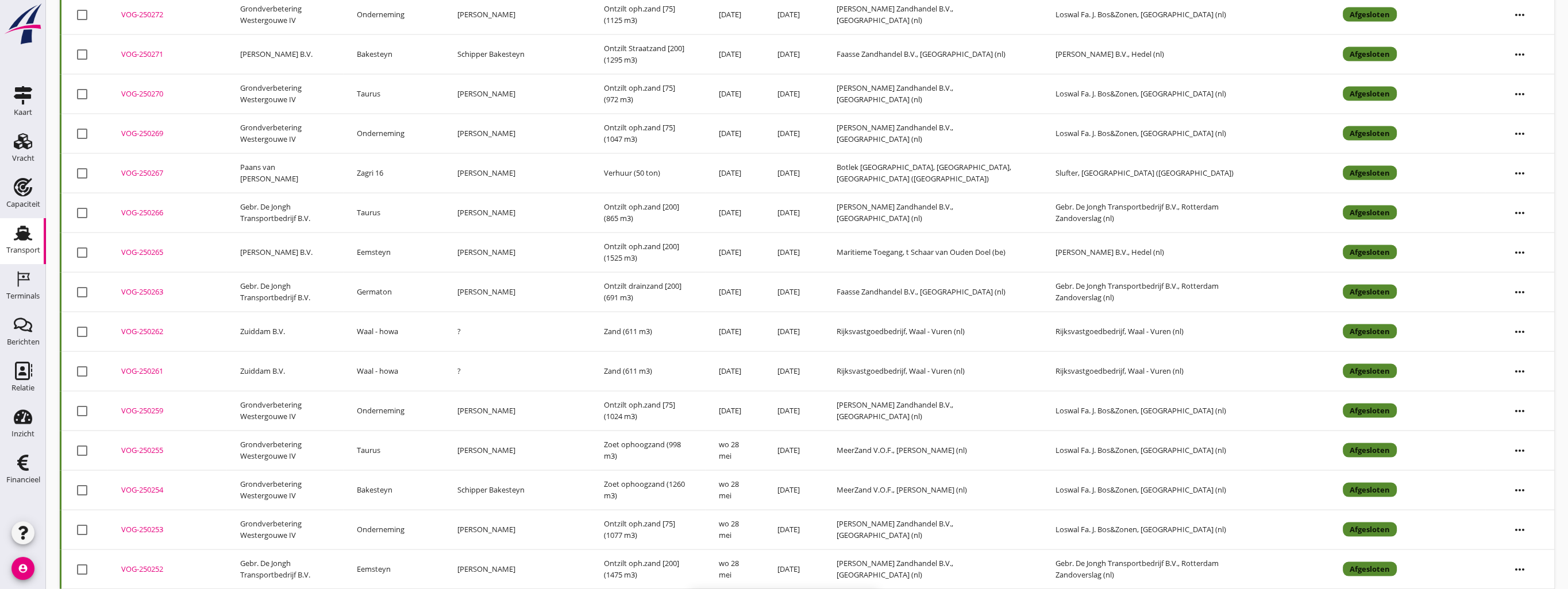
checkbox input "false"
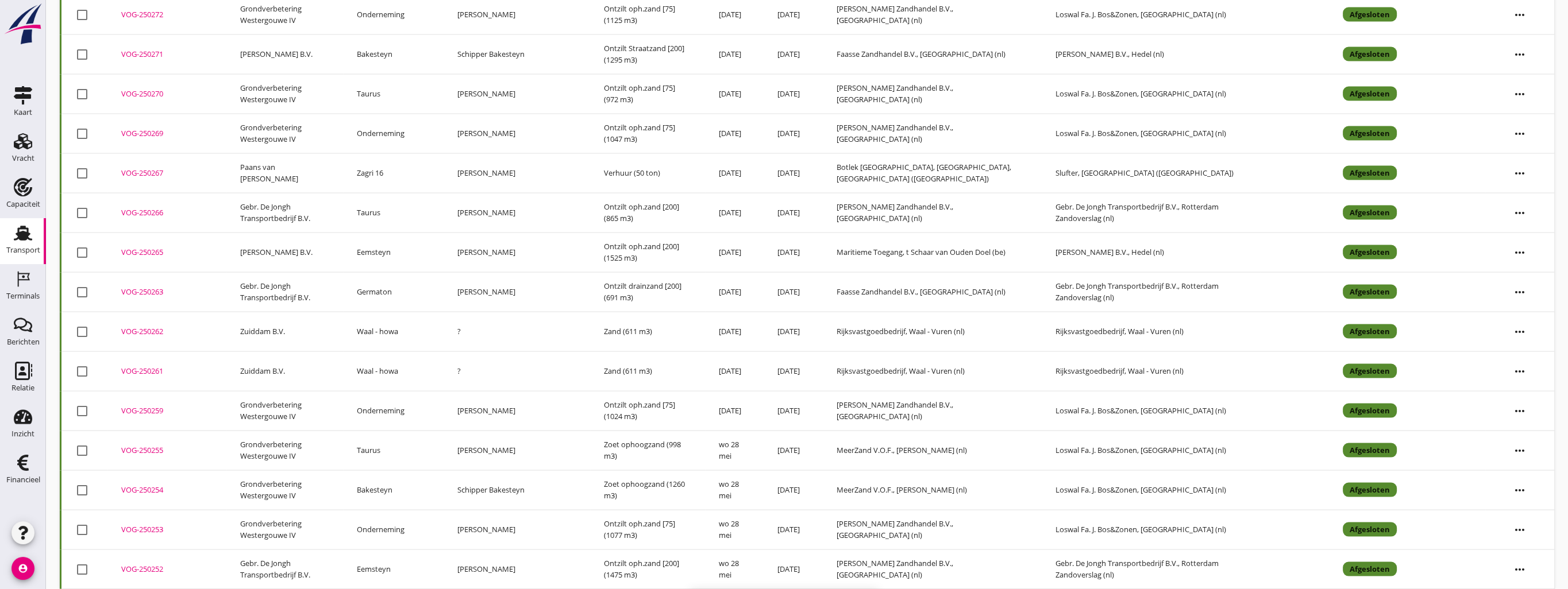
checkbox input "false"
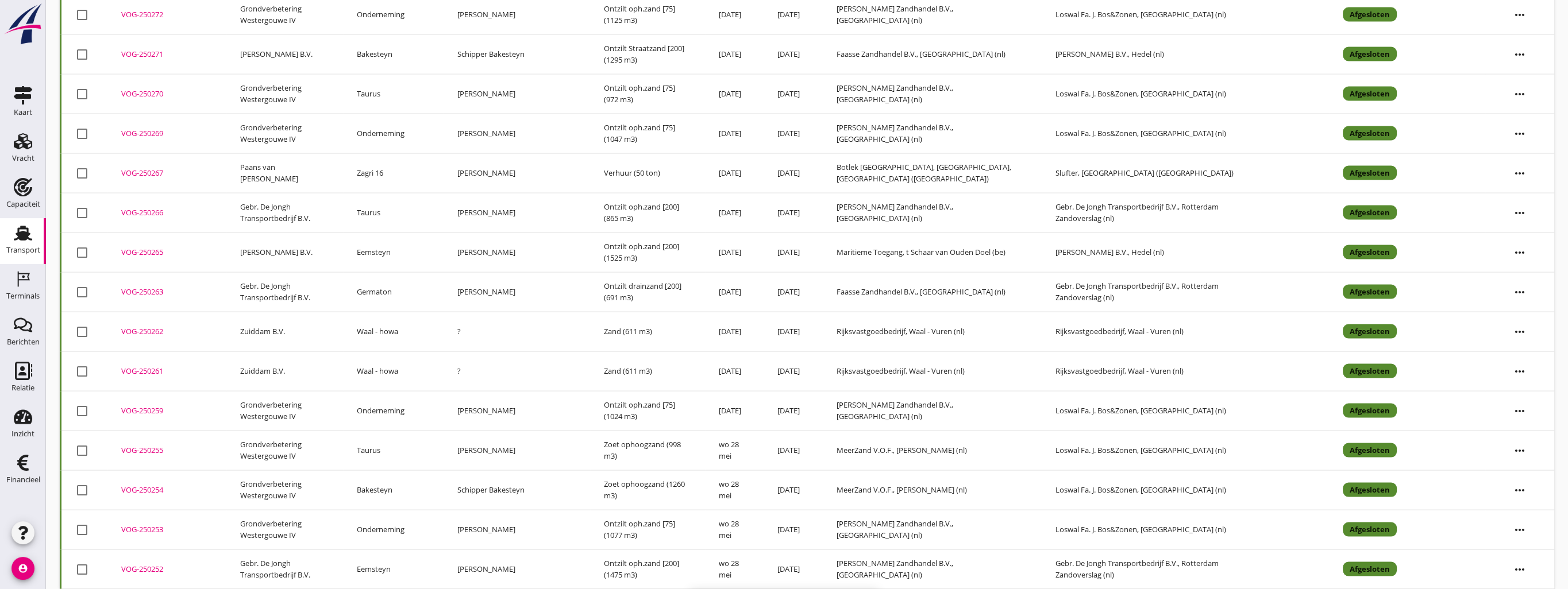
checkbox input "false"
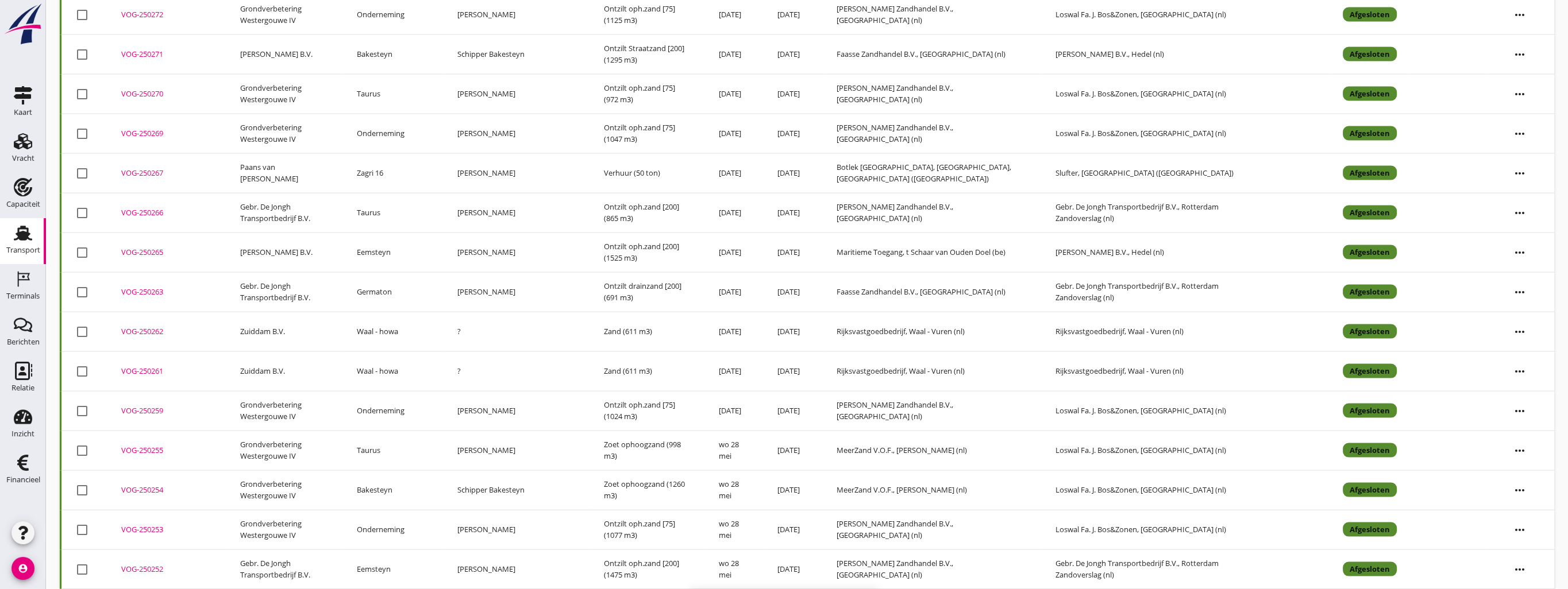
checkbox input "false"
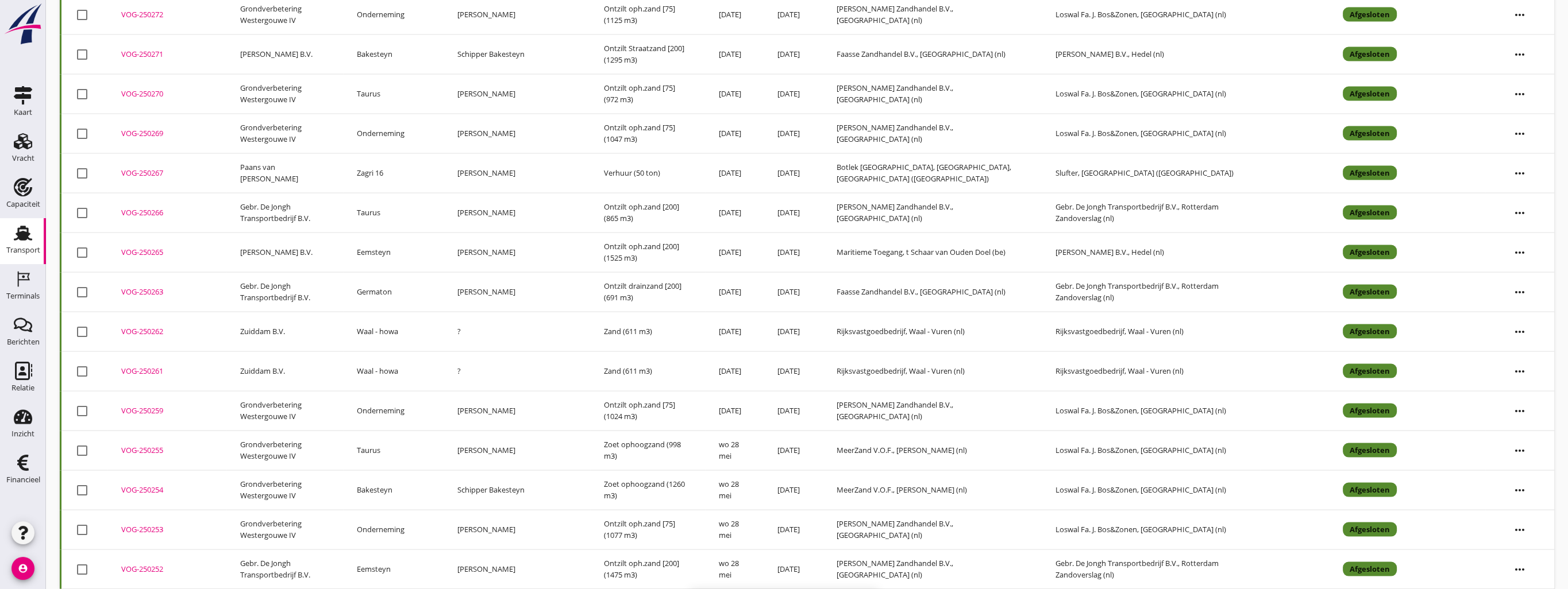
checkbox input "false"
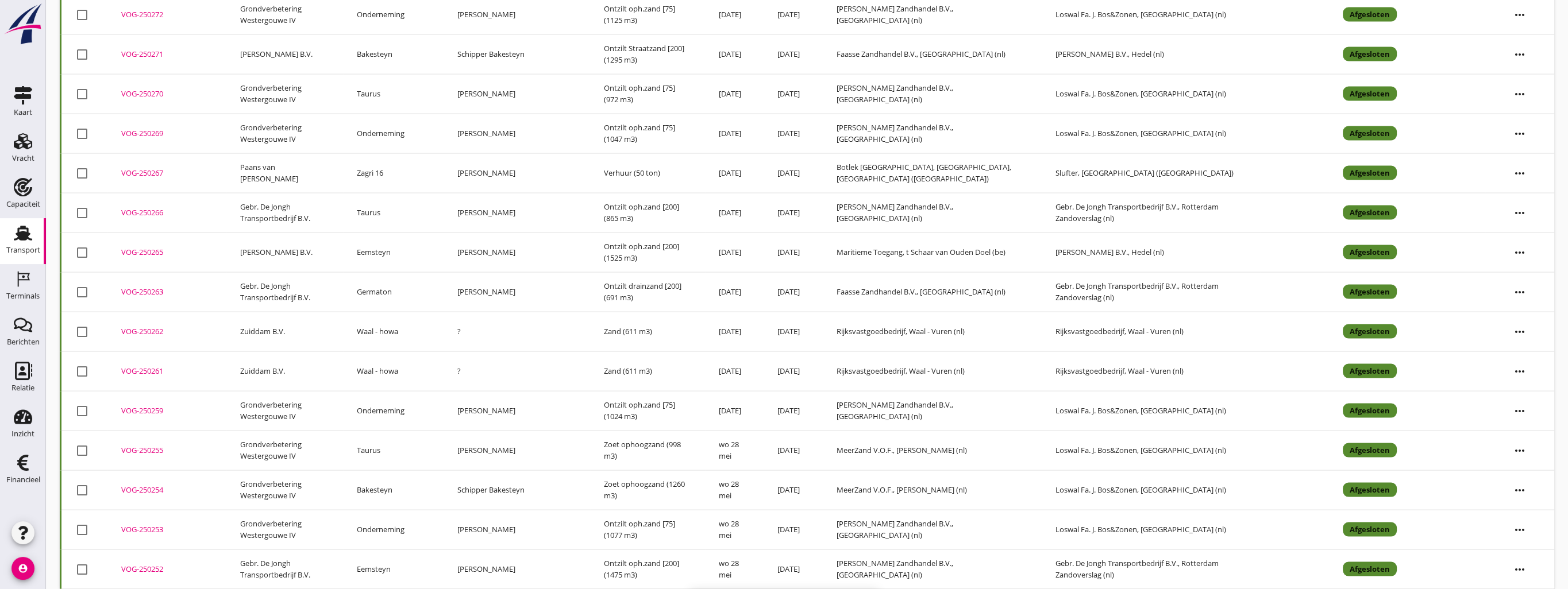
checkbox input "false"
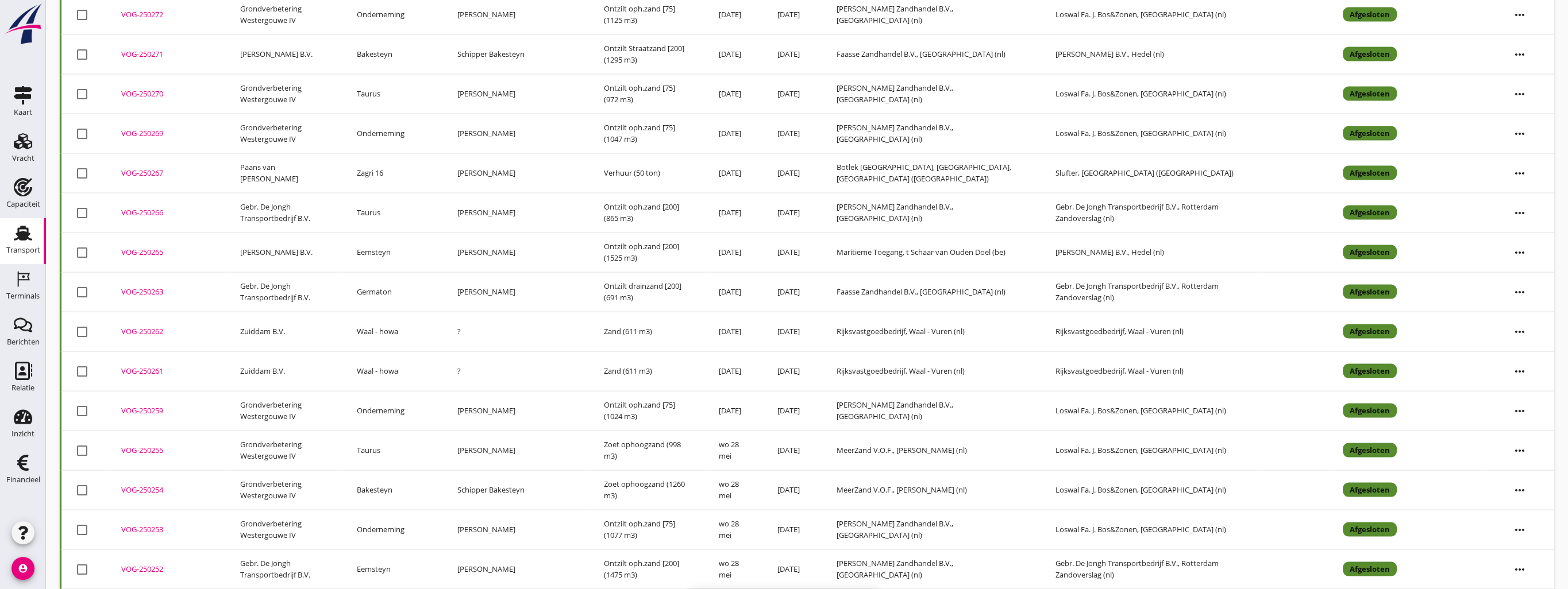
checkbox input "false"
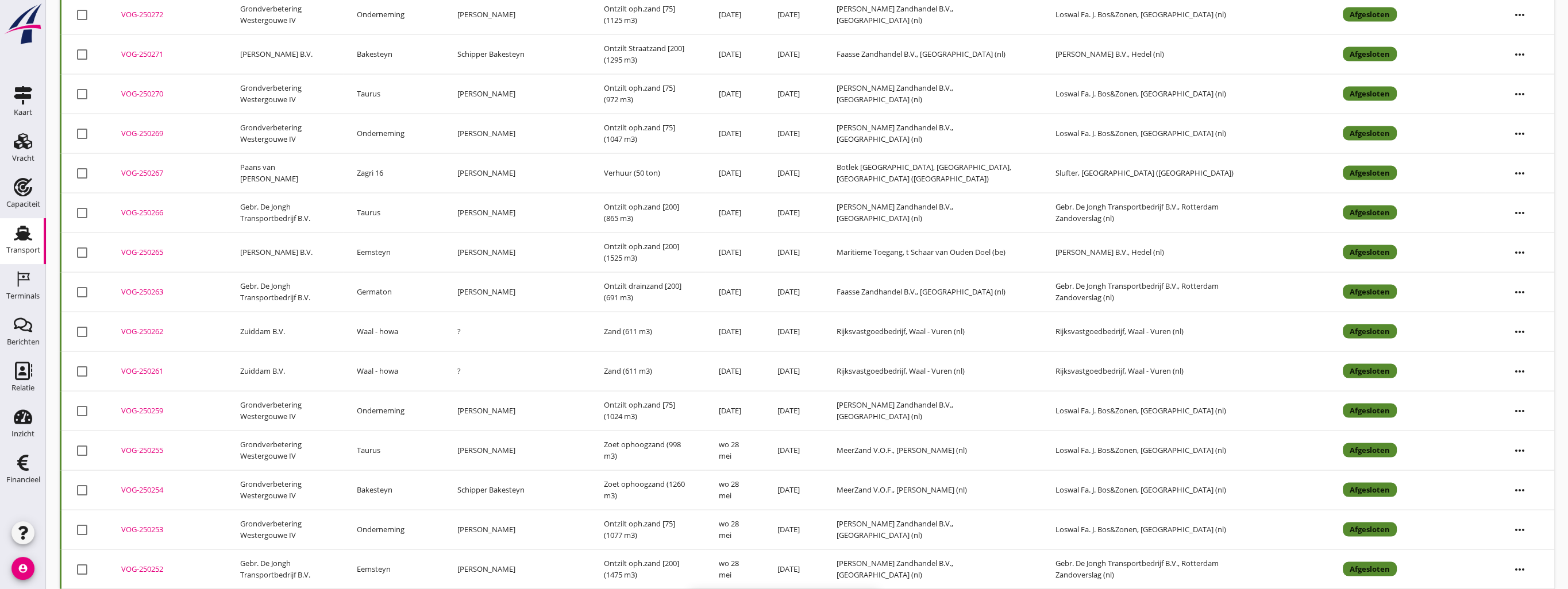
checkbox input "false"
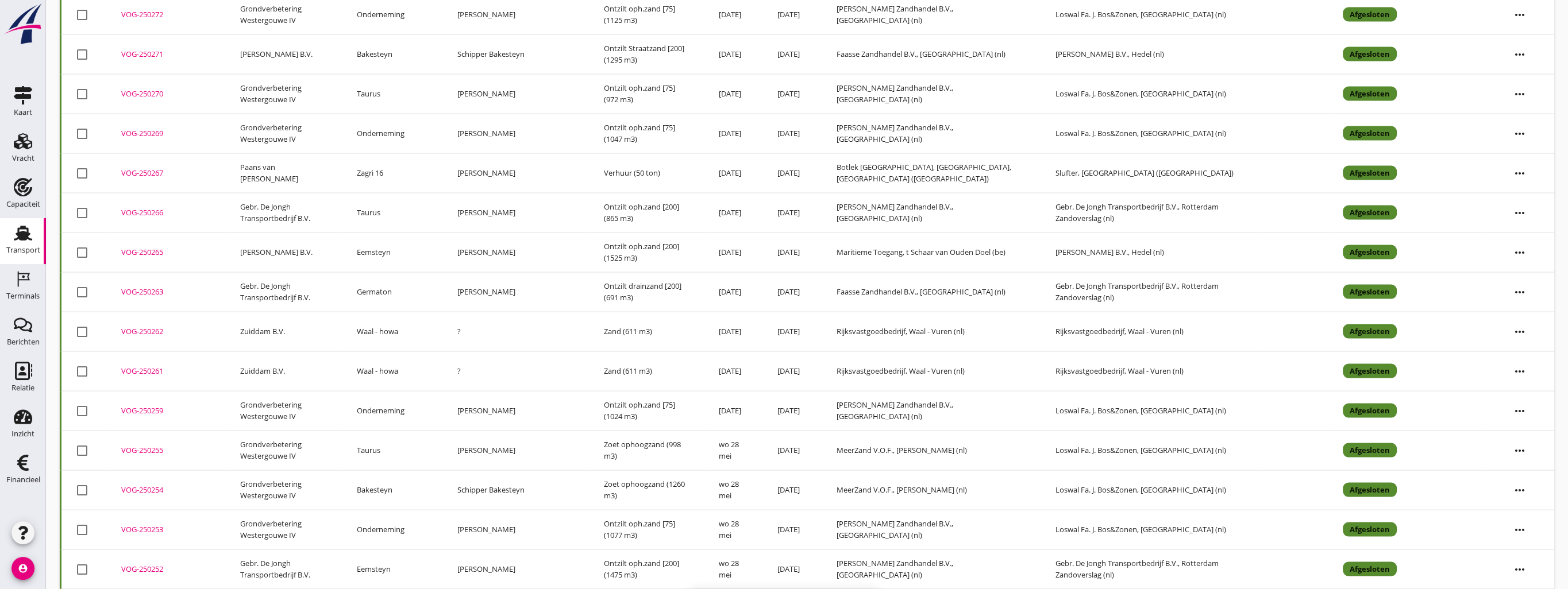
checkbox input "false"
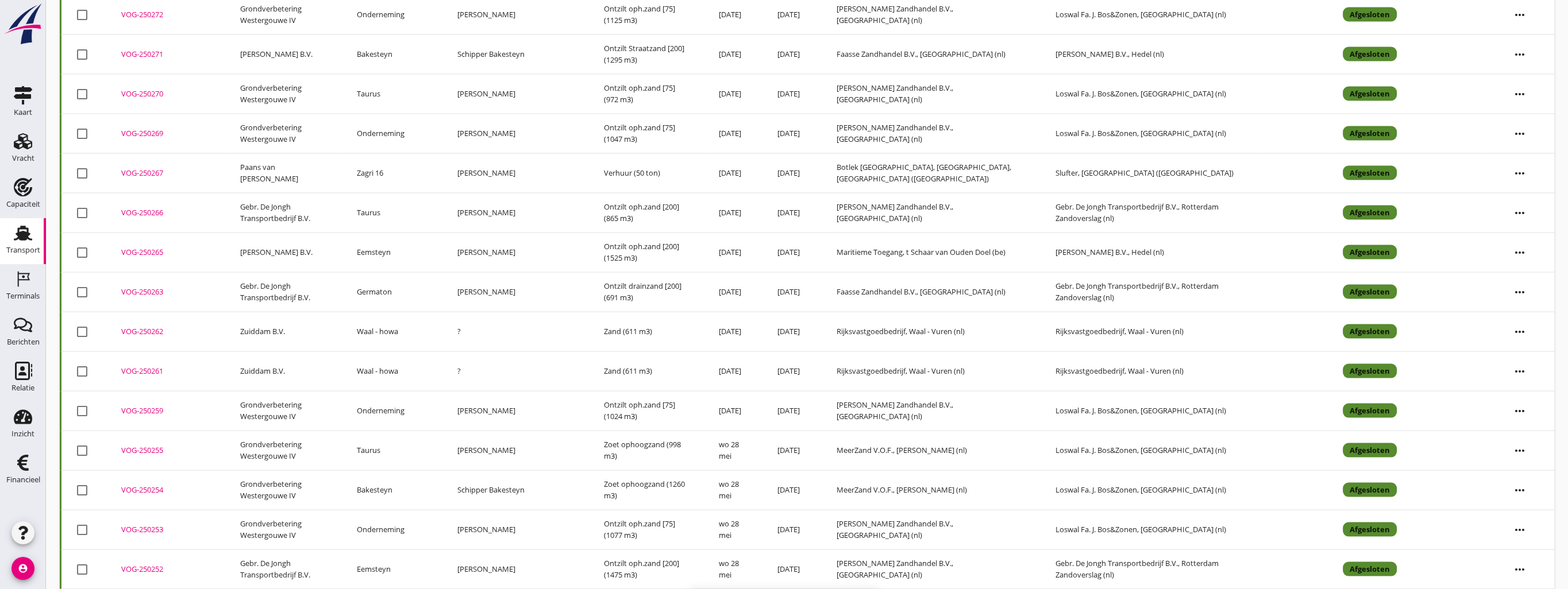
checkbox input "false"
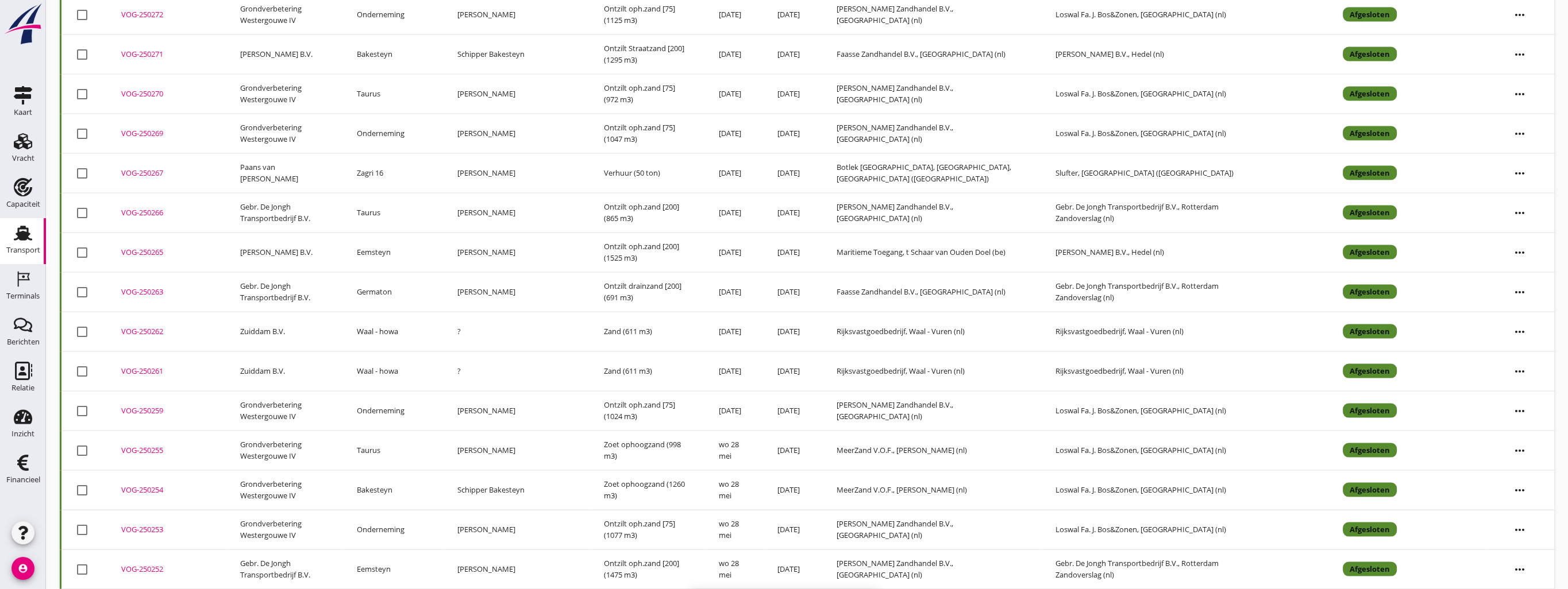
checkbox input "false"
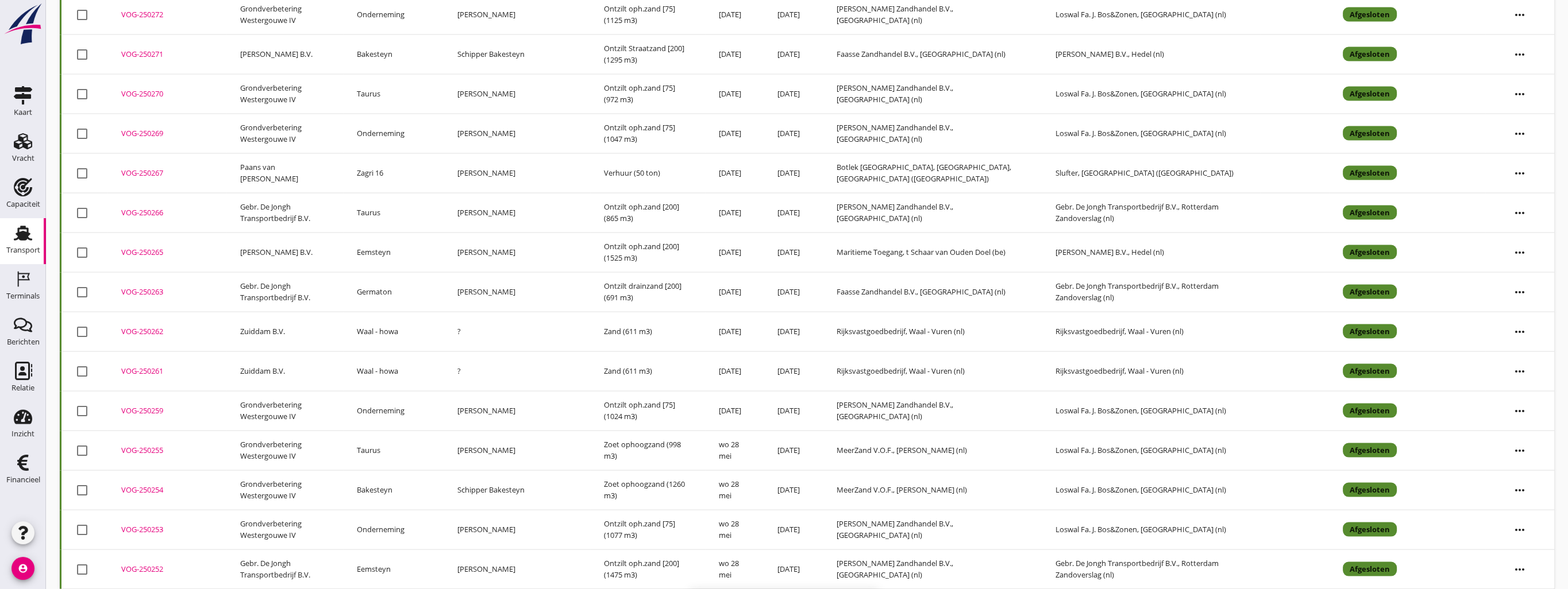
checkbox input "false"
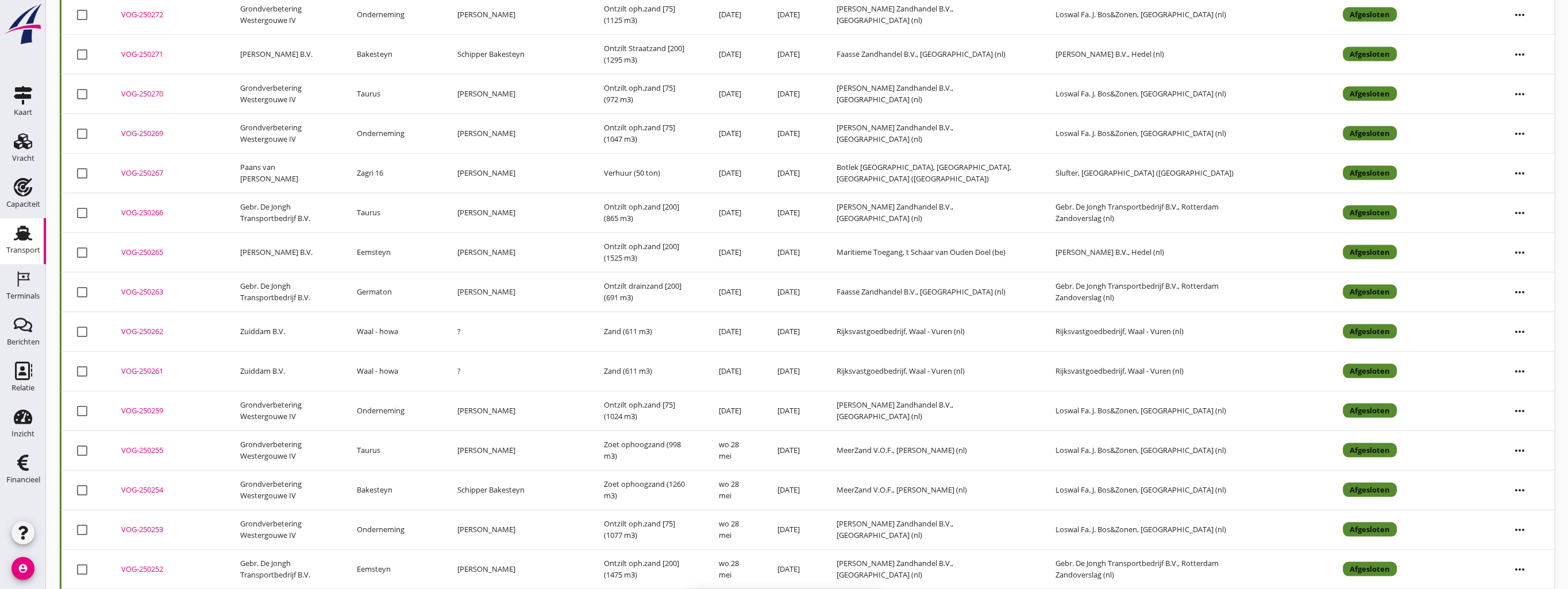
checkbox input "false"
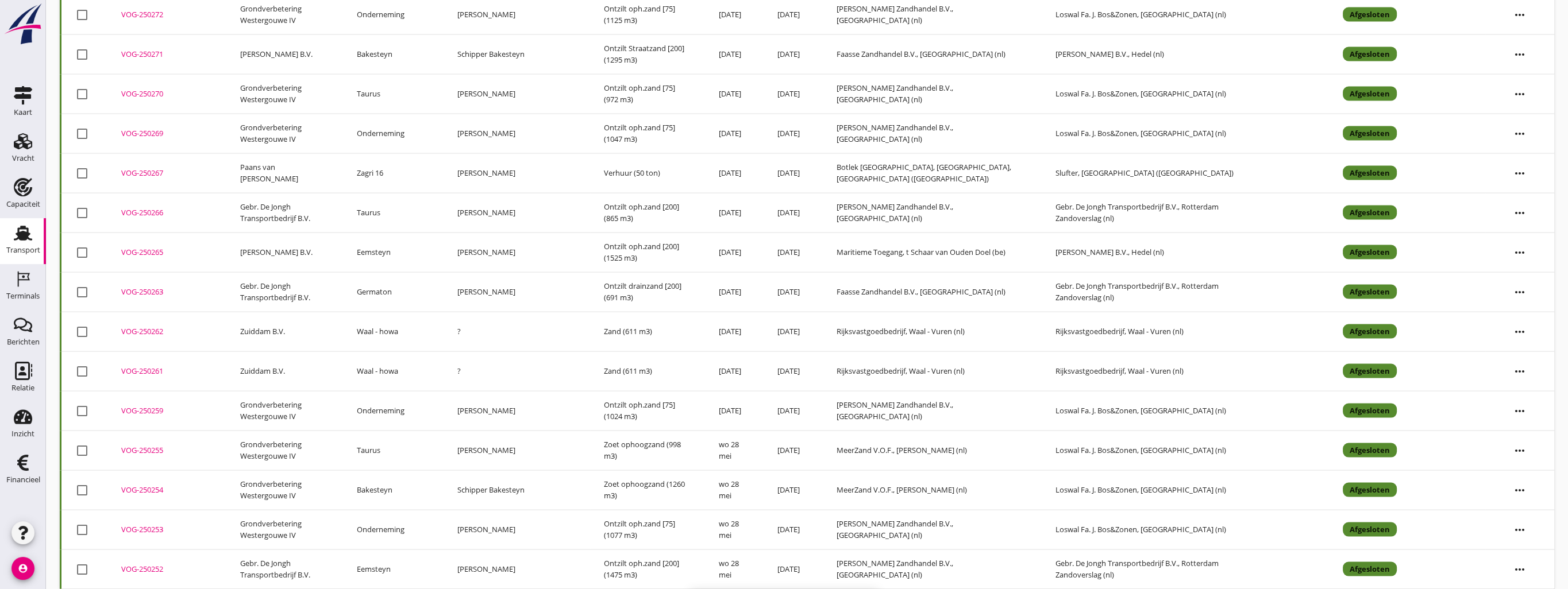
checkbox input "false"
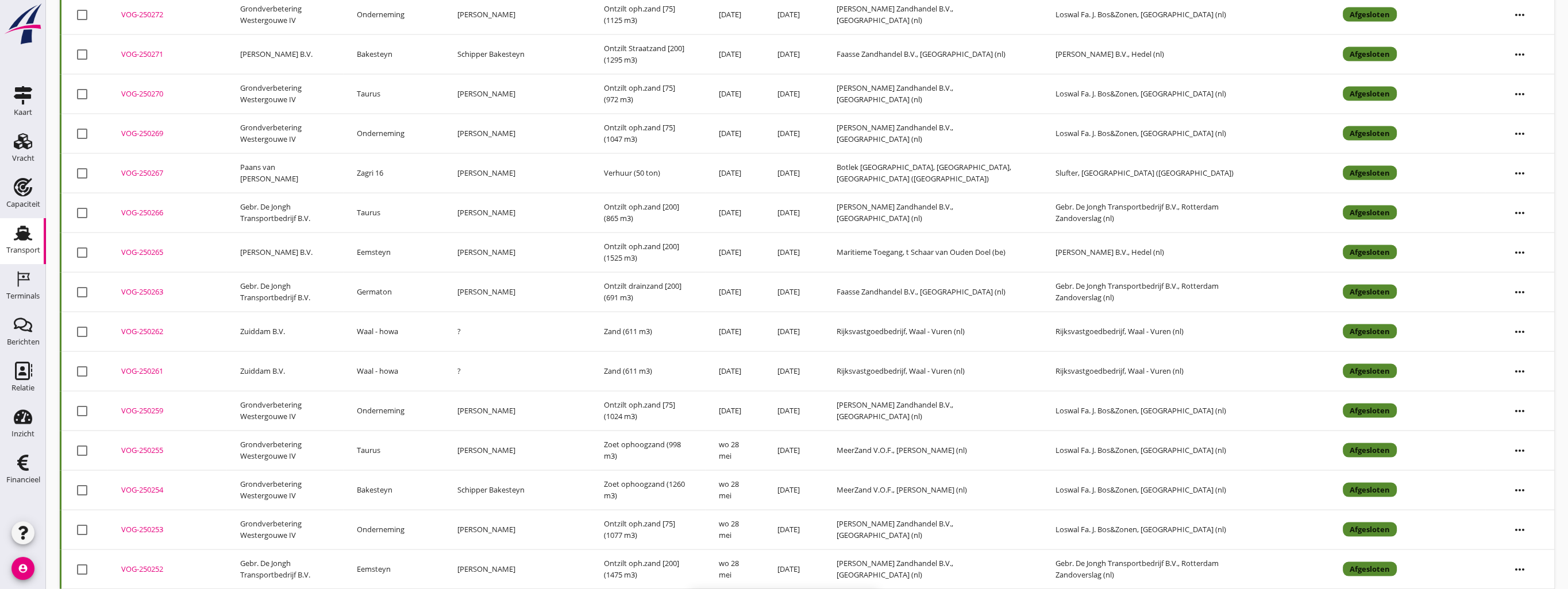
checkbox input "false"
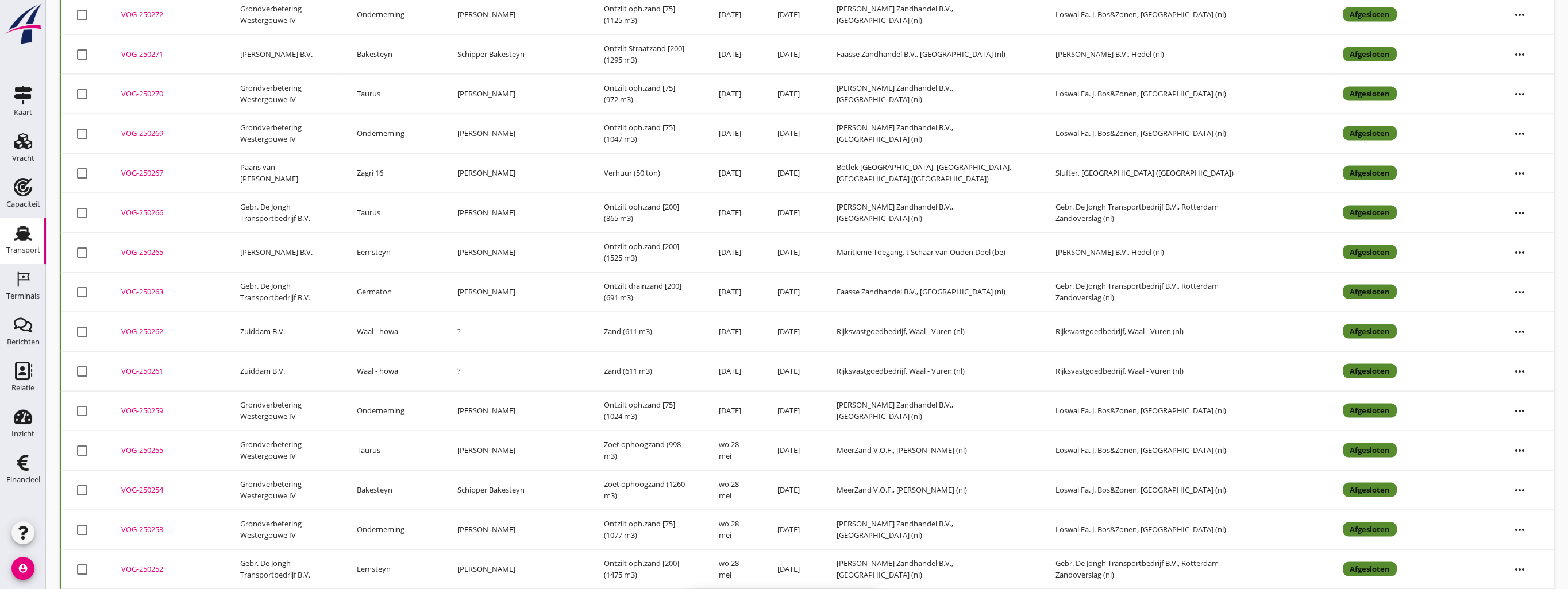
checkbox input "false"
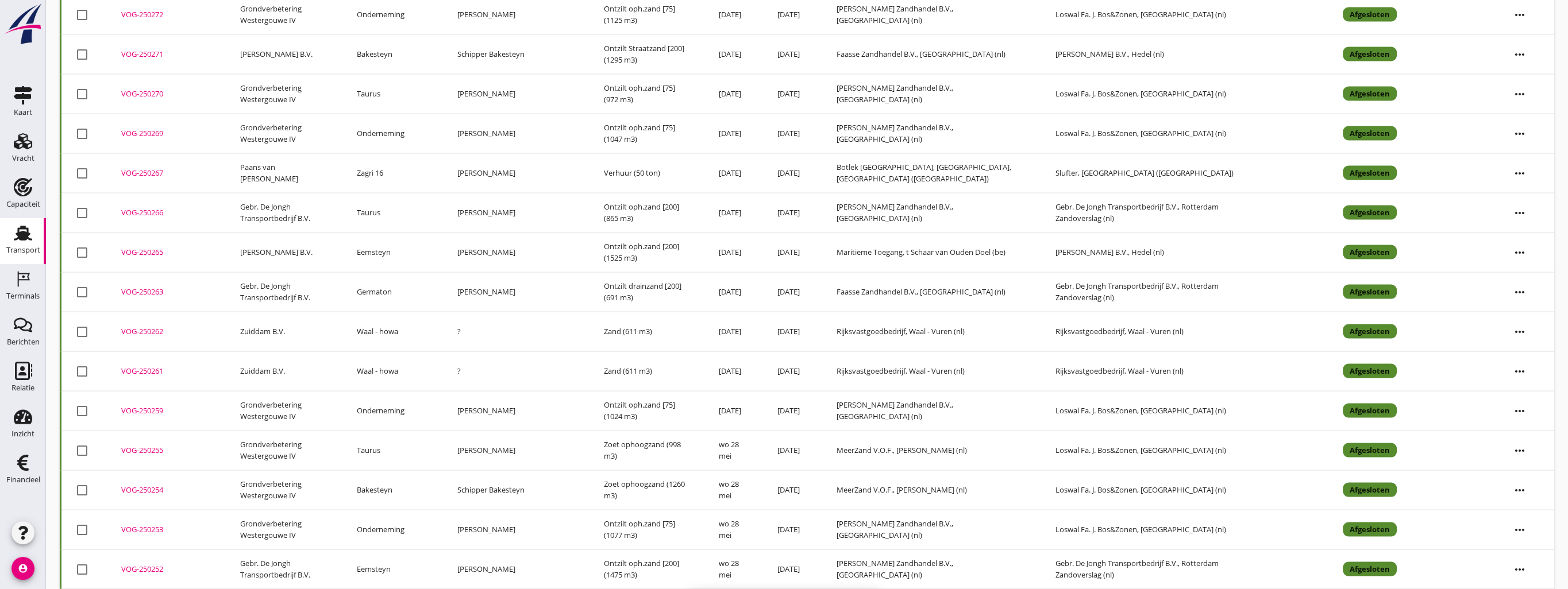
checkbox input "false"
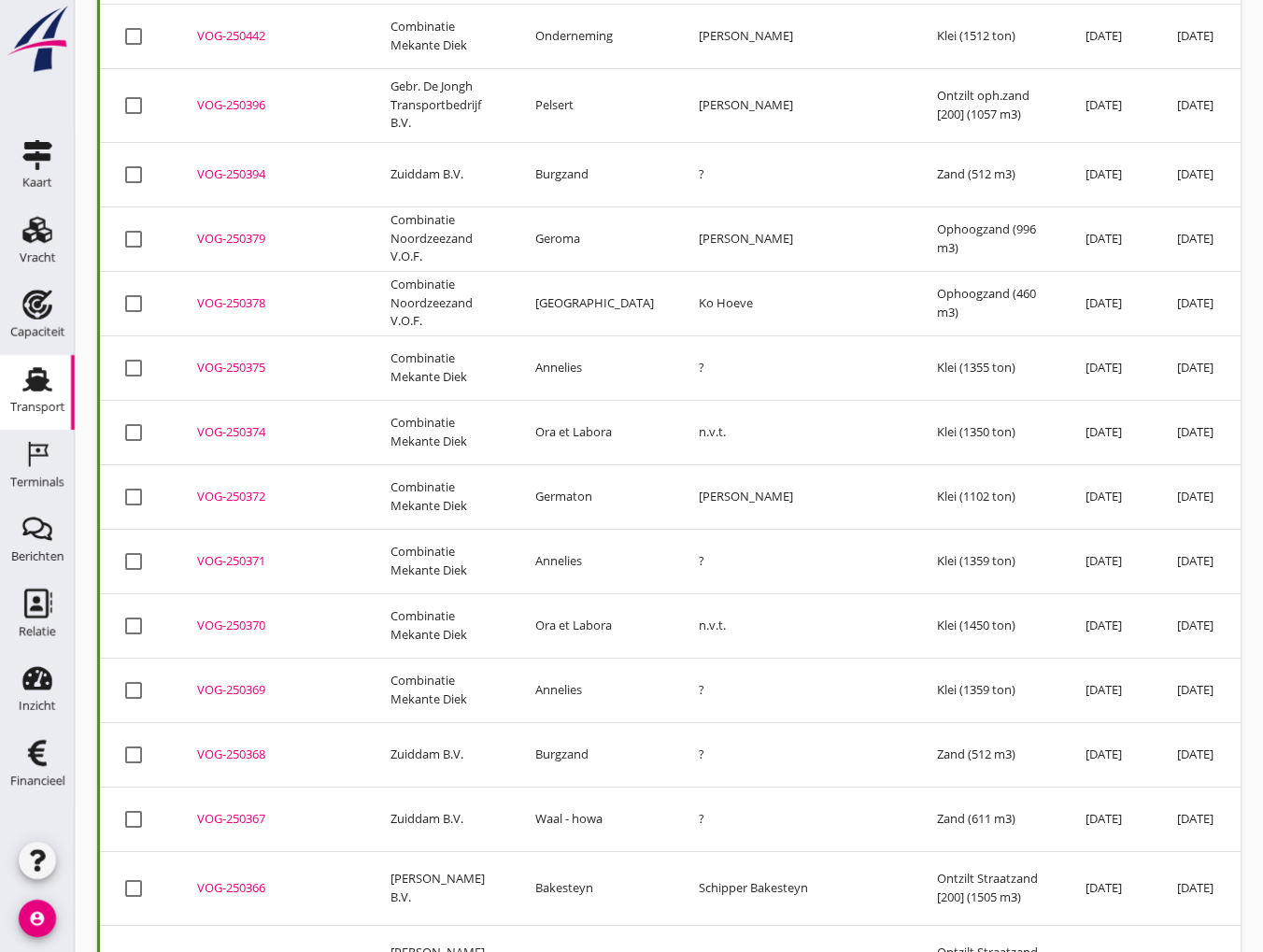
scroll to position [0, 0]
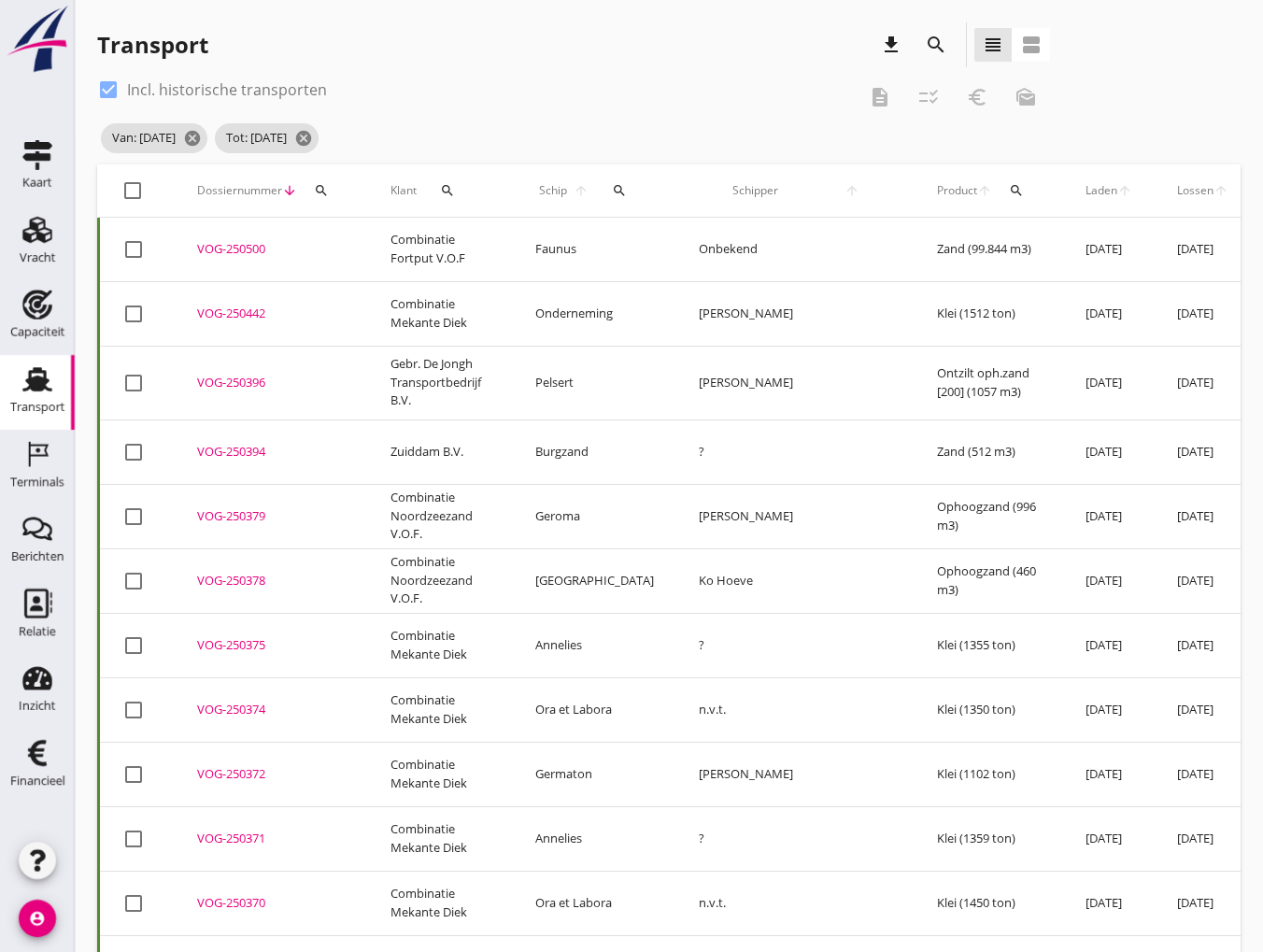
click at [225, 317] on div "VOG-250442" at bounding box center [271, 314] width 148 height 19
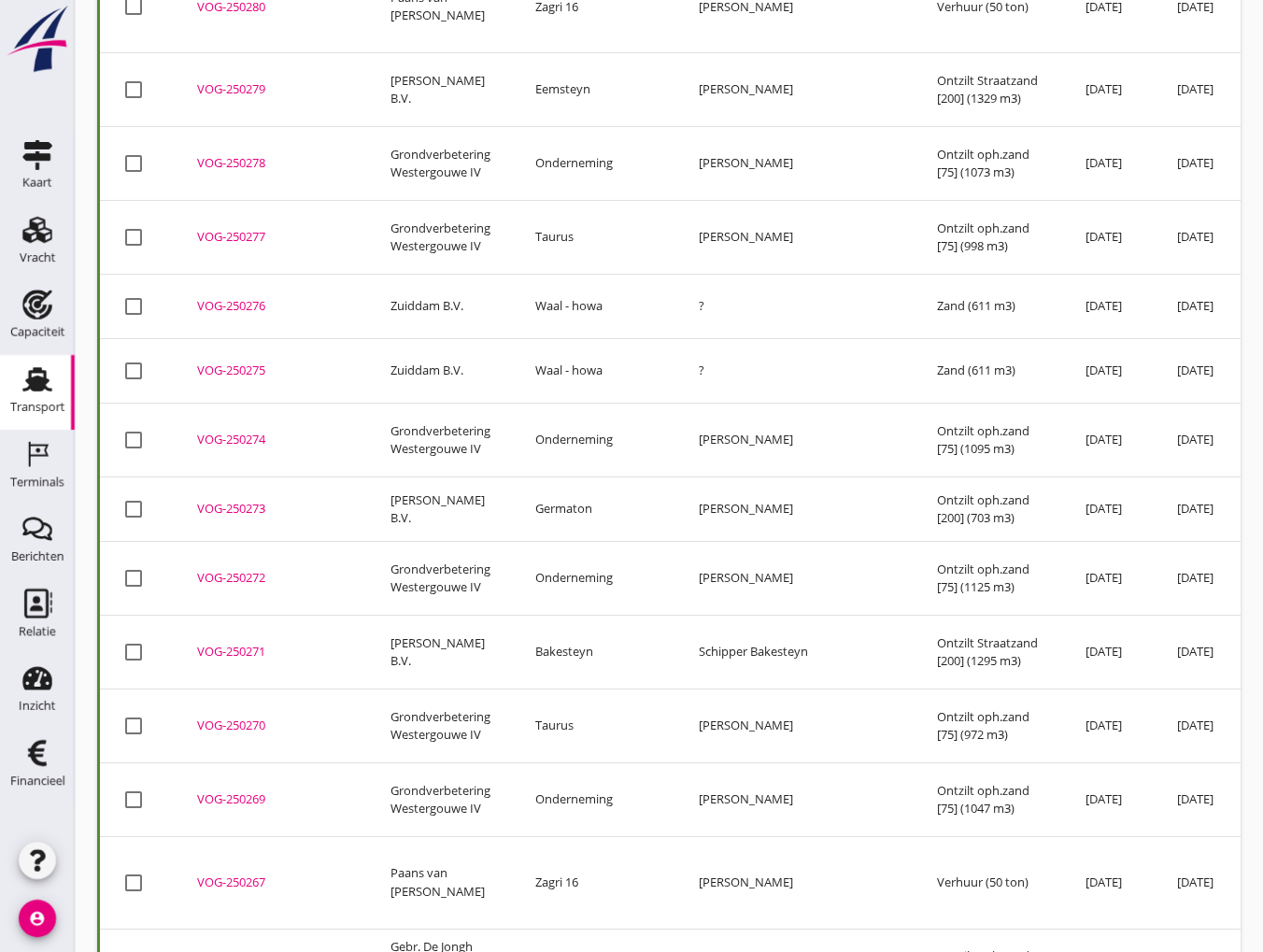
scroll to position [6725, 0]
